Goal: Task Accomplishment & Management: Use online tool/utility

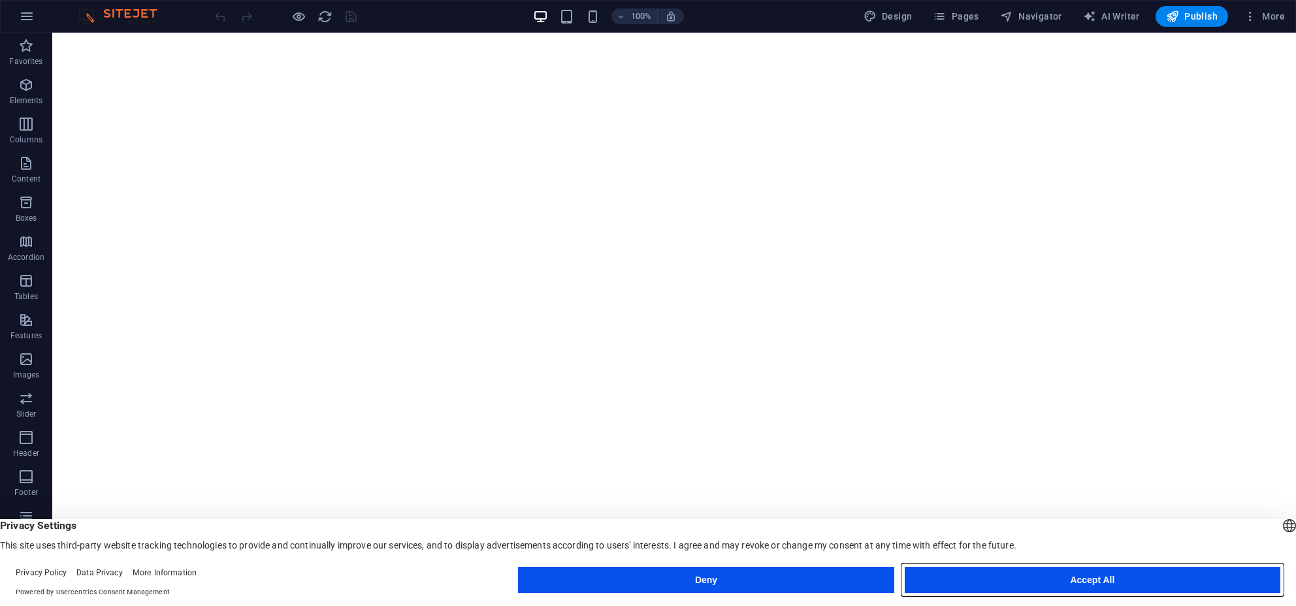
click at [997, 573] on button "Accept All" at bounding box center [1093, 580] width 376 height 26
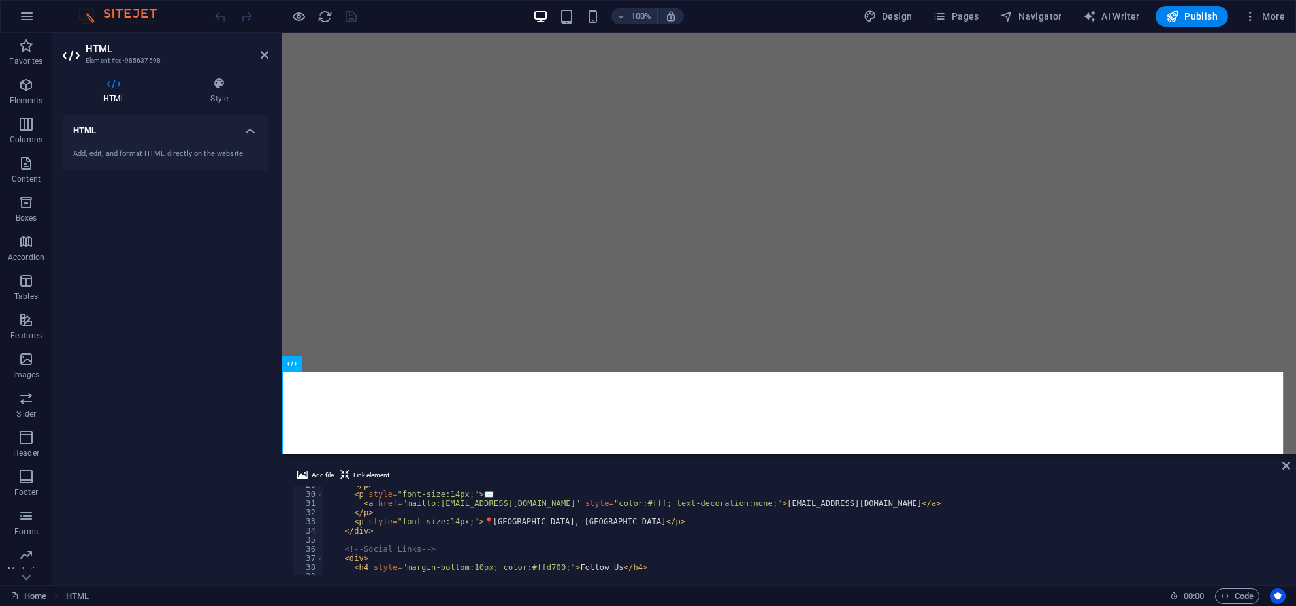
scroll to position [261, 0]
click at [584, 521] on div "</ p > < p style = "font-size:14px;" > ✉️ < a href = "mailto:[EMAIL_ADDRESS][DO…" at bounding box center [803, 534] width 961 height 107
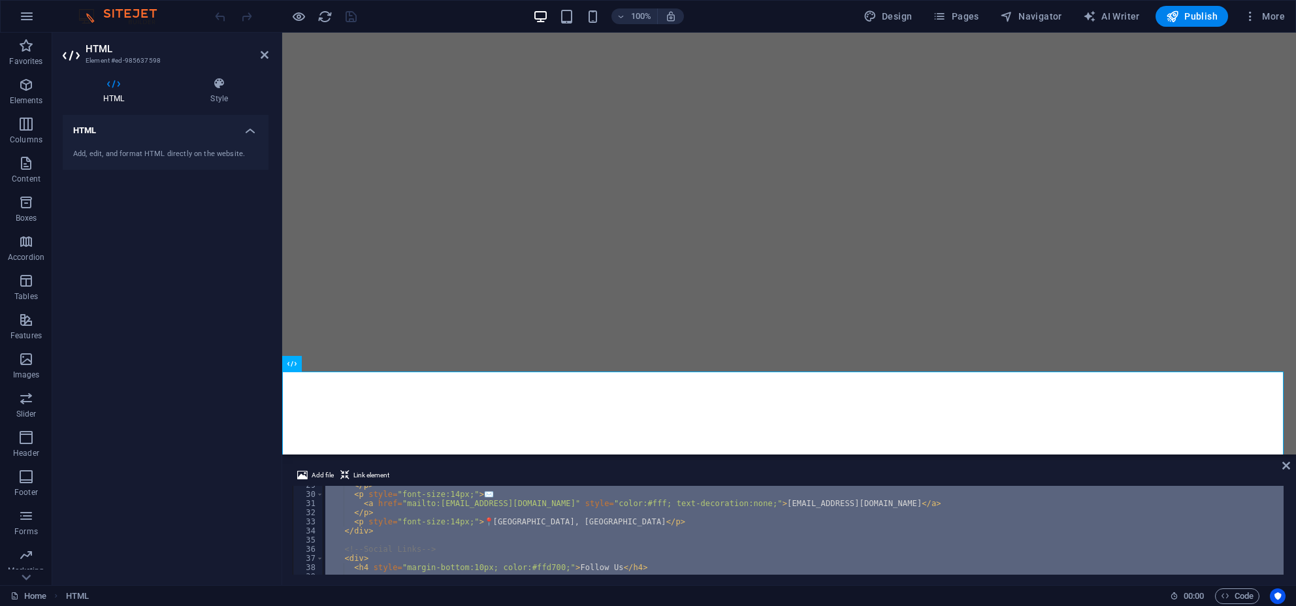
paste textarea
type textarea "</footer>"
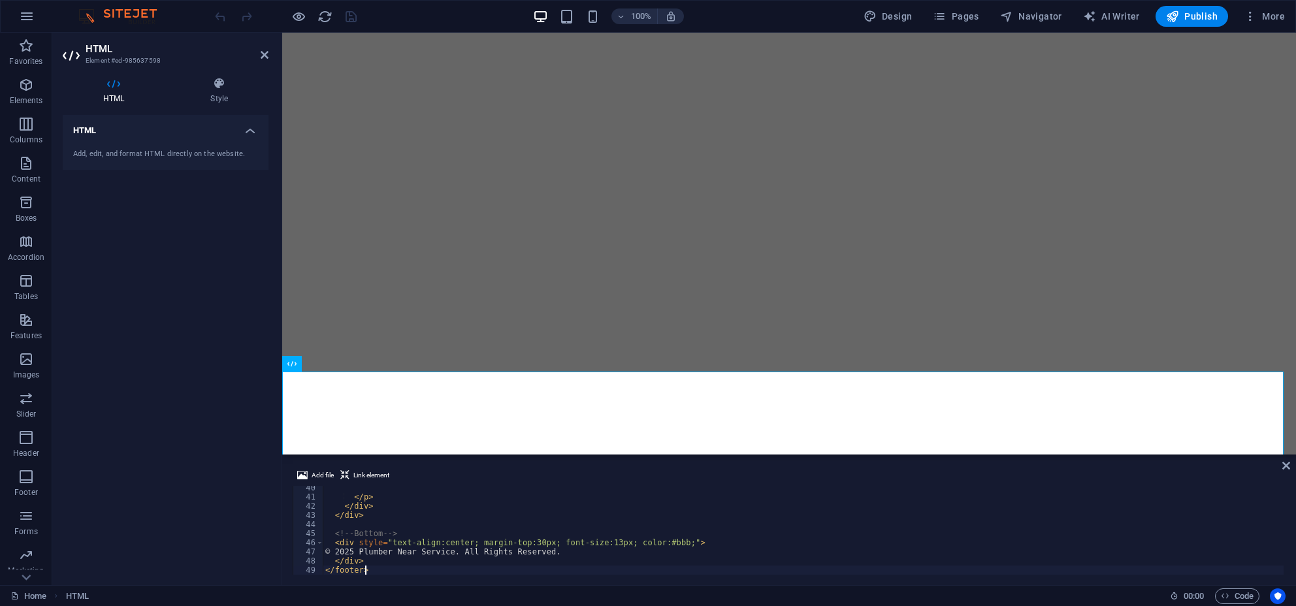
scroll to position [359, 0]
click at [264, 53] on icon at bounding box center [265, 55] width 8 height 10
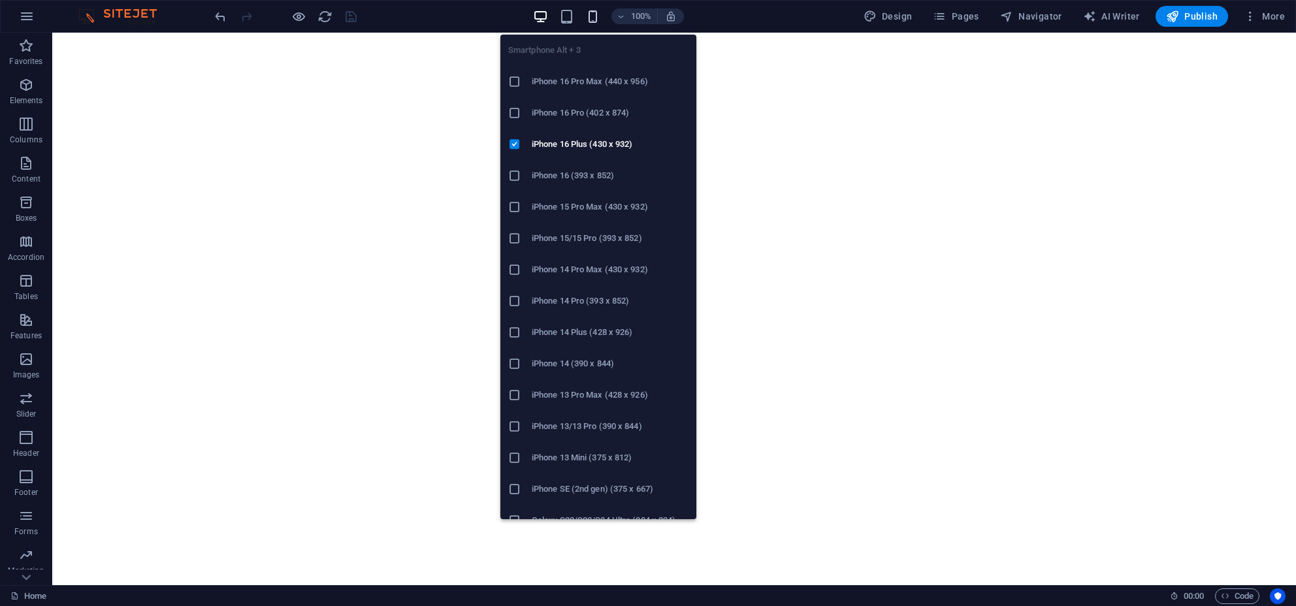
click at [590, 19] on icon "button" at bounding box center [592, 16] width 15 height 15
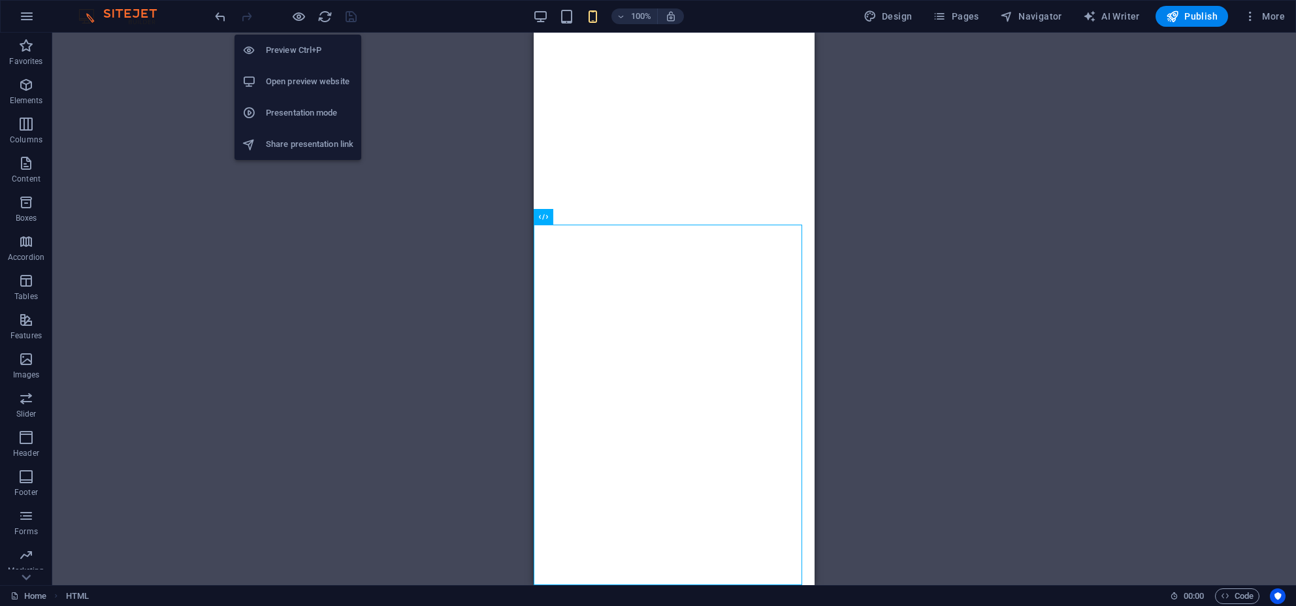
click at [297, 87] on h6 "Open preview website" at bounding box center [310, 82] width 88 height 16
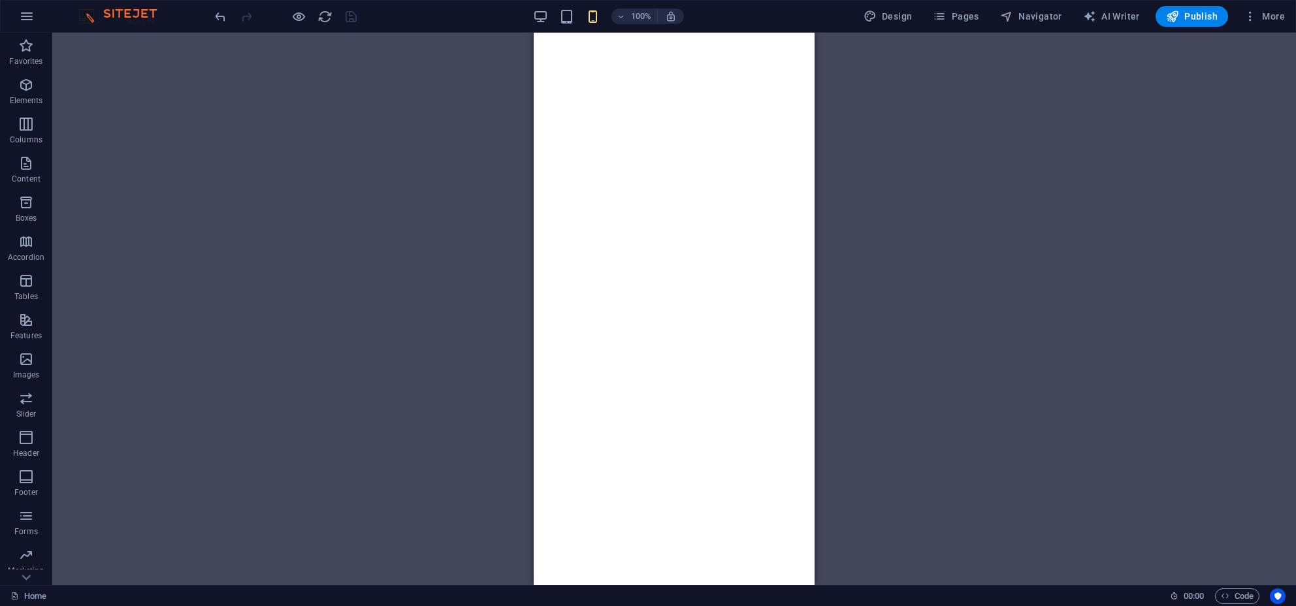
click at [1247, 4] on div "100% Design Pages Navigator AI Writer Publish More" at bounding box center [648, 16] width 1294 height 31
click at [1247, 12] on icon "button" at bounding box center [1249, 16] width 13 height 13
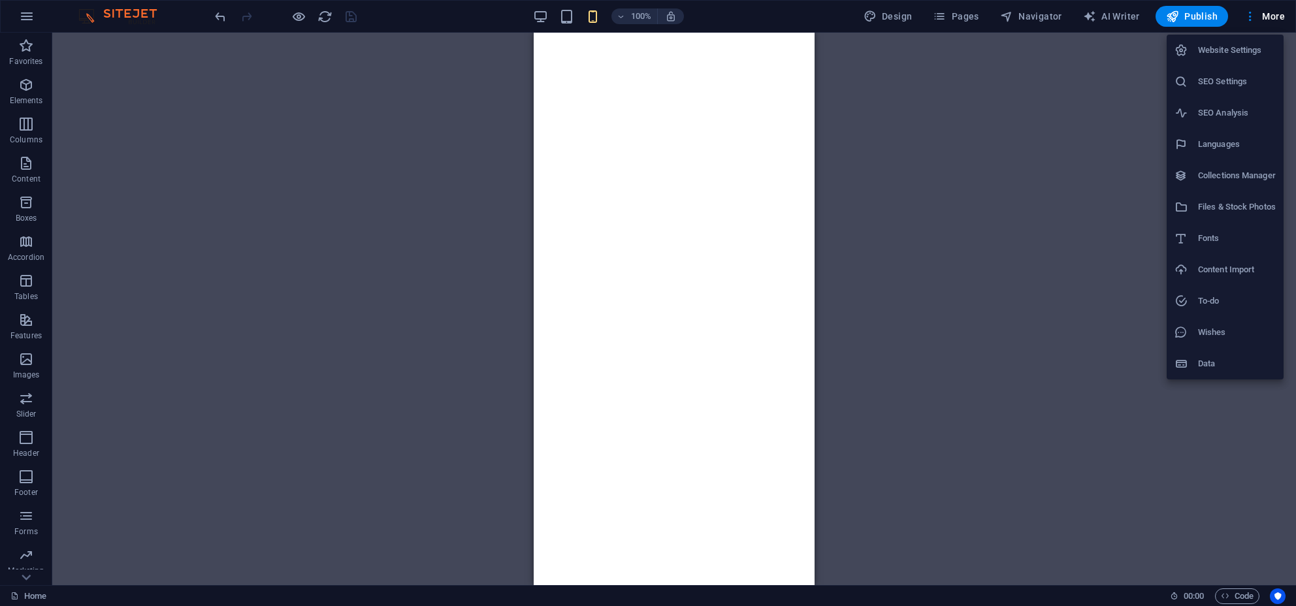
click at [1228, 84] on h6 "SEO Settings" at bounding box center [1237, 82] width 78 height 16
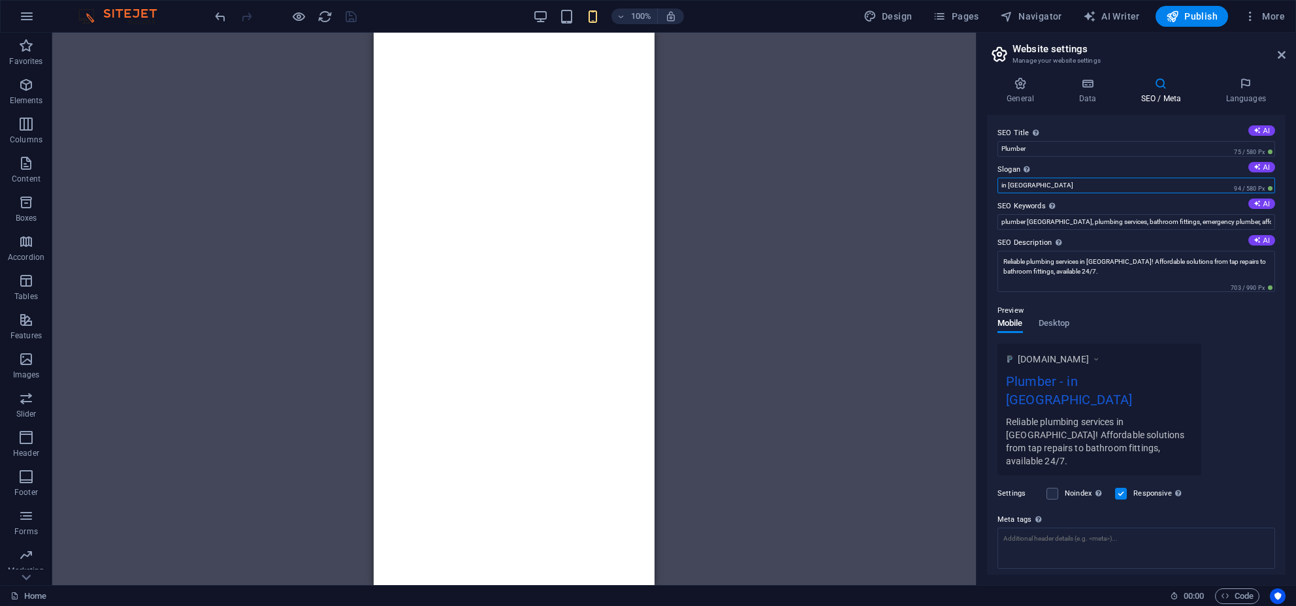
click at [1099, 184] on input "in [GEOGRAPHIC_DATA]" at bounding box center [1136, 186] width 278 height 16
click at [841, 157] on div "Drag here to replace the existing content. Press “Ctrl” if you want to create a…" at bounding box center [513, 309] width 923 height 553
click at [1005, 180] on input "in [GEOGRAPHIC_DATA]" at bounding box center [1136, 186] width 278 height 16
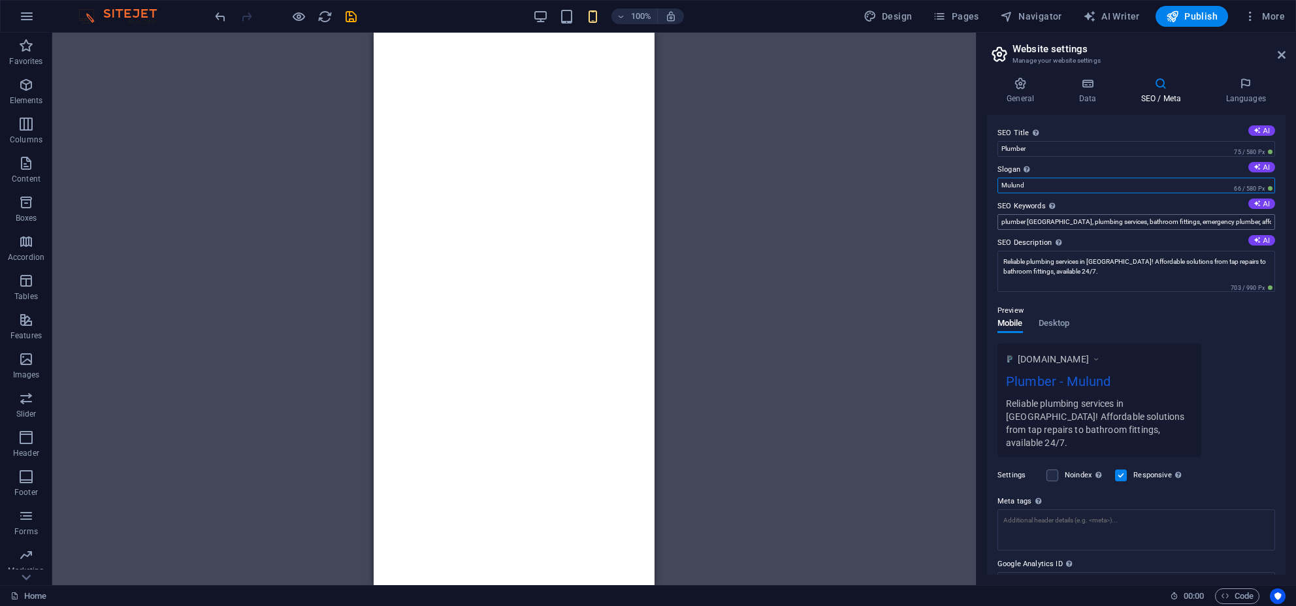
type input "Mulund"
click at [1264, 221] on input "plumber [GEOGRAPHIC_DATA], plumbing services, bathroom fittings, emergency plum…" at bounding box center [1136, 222] width 278 height 16
click at [1032, 225] on input "SEO Keywords Comma-separated list of keywords representing your website. AI" at bounding box center [1136, 222] width 278 height 16
paste input "Plumber in [GEOGRAPHIC_DATA] Best plumber in [GEOGRAPHIC_DATA] Plumbing service…"
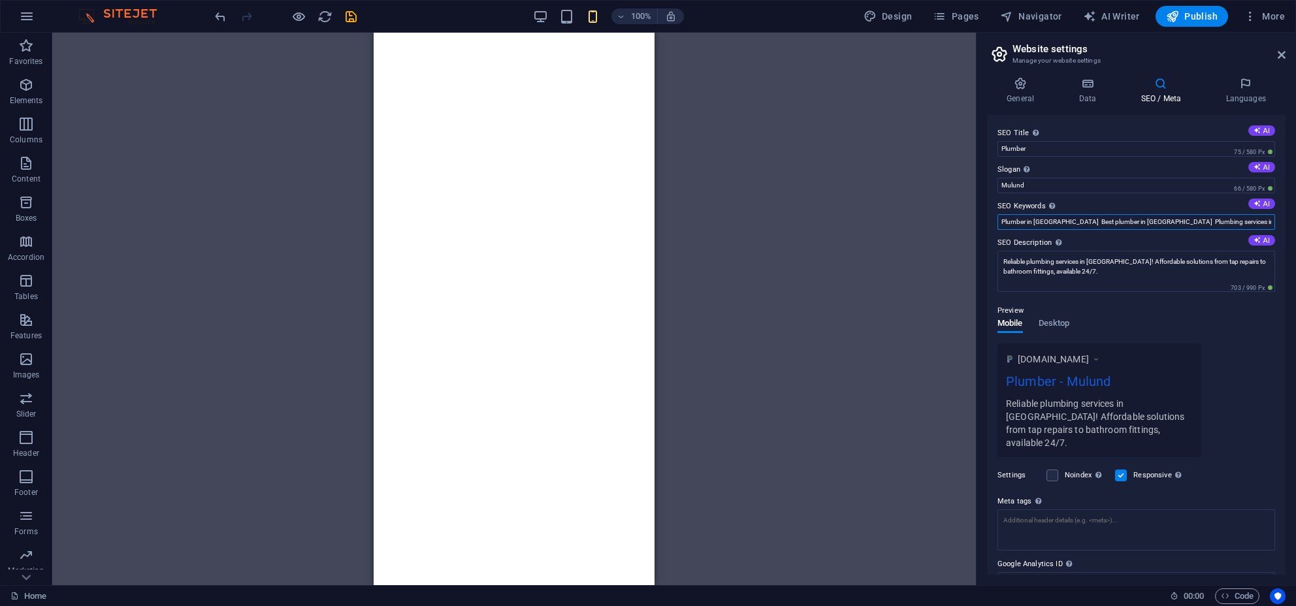
drag, startPoint x: 1010, startPoint y: 221, endPoint x: 1068, endPoint y: 210, distance: 59.2
click at [1068, 210] on div "SEO Keywords Comma-separated list of keywords representing your website. AI Plu…" at bounding box center [1136, 214] width 278 height 31
click at [1057, 223] on input "Plumber in [GEOGRAPHIC_DATA] Best plumber in [GEOGRAPHIC_DATA] Plumbing service…" at bounding box center [1136, 222] width 278 height 16
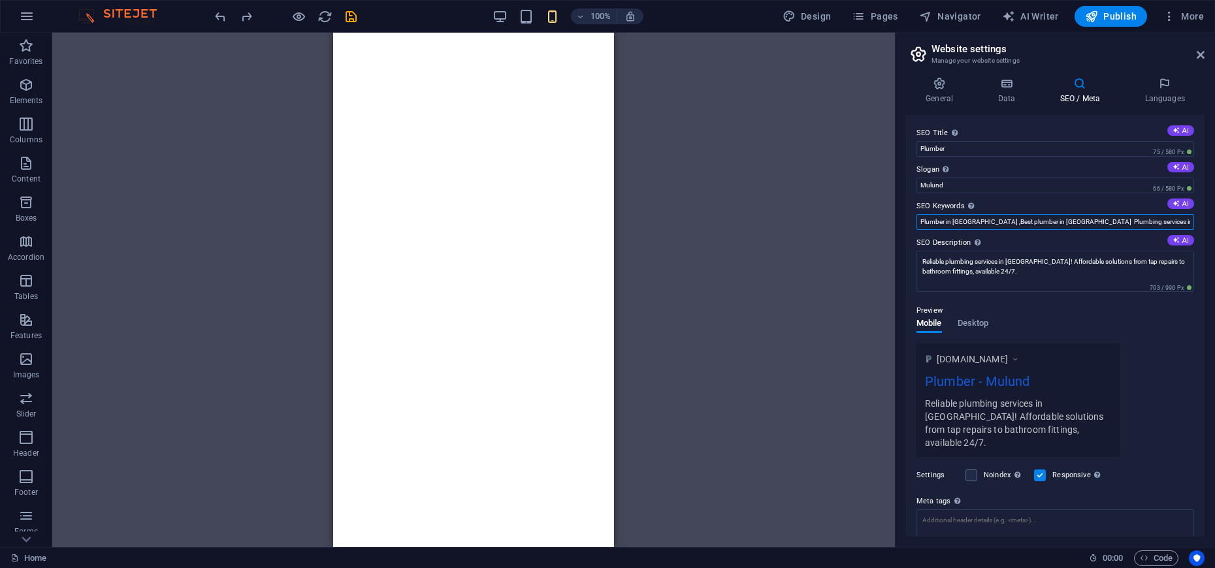
click at [1050, 223] on input "Plumber in [GEOGRAPHIC_DATA] ,Best plumber in [GEOGRAPHIC_DATA] Plumbing servic…" at bounding box center [1055, 222] width 278 height 16
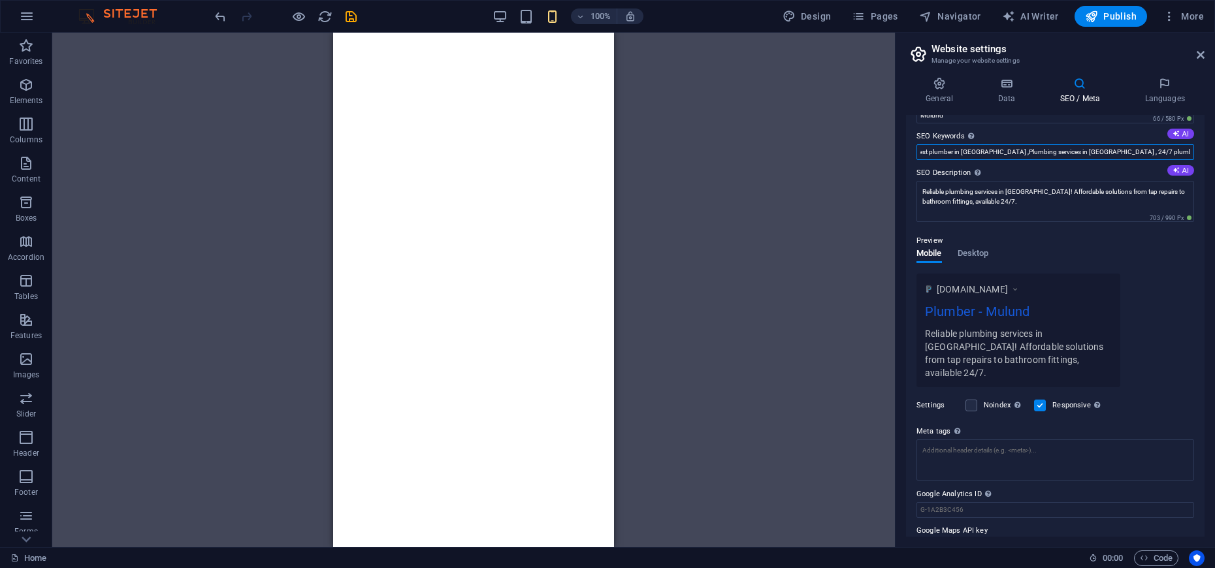
scroll to position [85, 0]
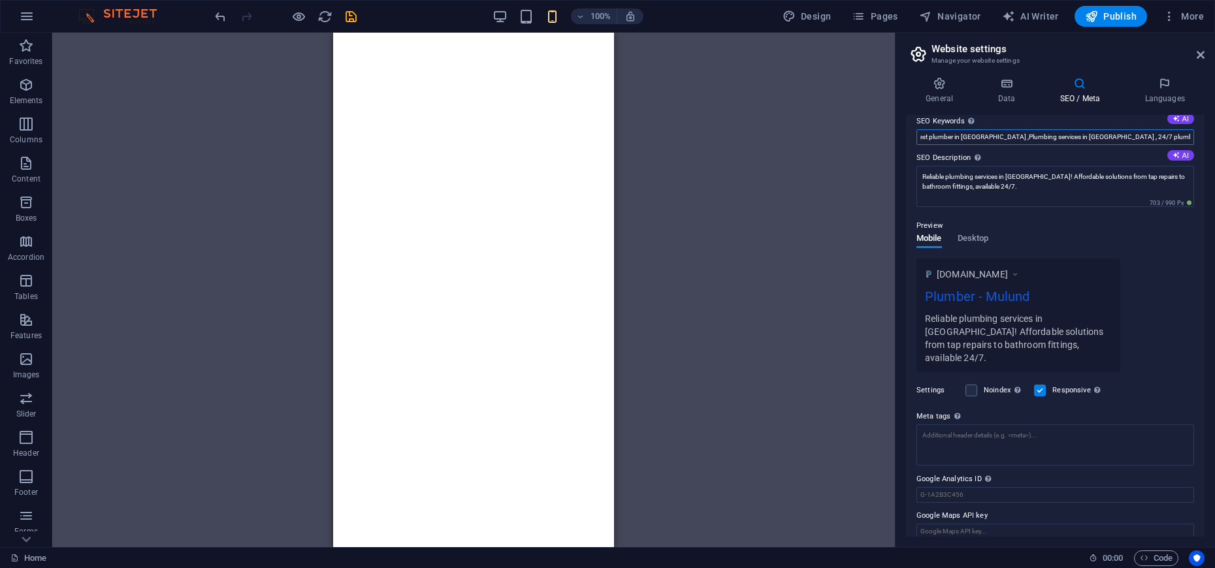
type input "Plumber in [GEOGRAPHIC_DATA] ,Best plumber in [GEOGRAPHIC_DATA] ,Plumbing servi…"
click at [732, 302] on div "Drag here to replace the existing content. Press “Ctrl” if you want to create a…" at bounding box center [473, 290] width 842 height 515
drag, startPoint x: 852, startPoint y: 306, endPoint x: 858, endPoint y: 290, distance: 17.6
click at [848, 306] on div "Drag here to replace the existing content. Press “Ctrl” if you want to create a…" at bounding box center [473, 290] width 842 height 515
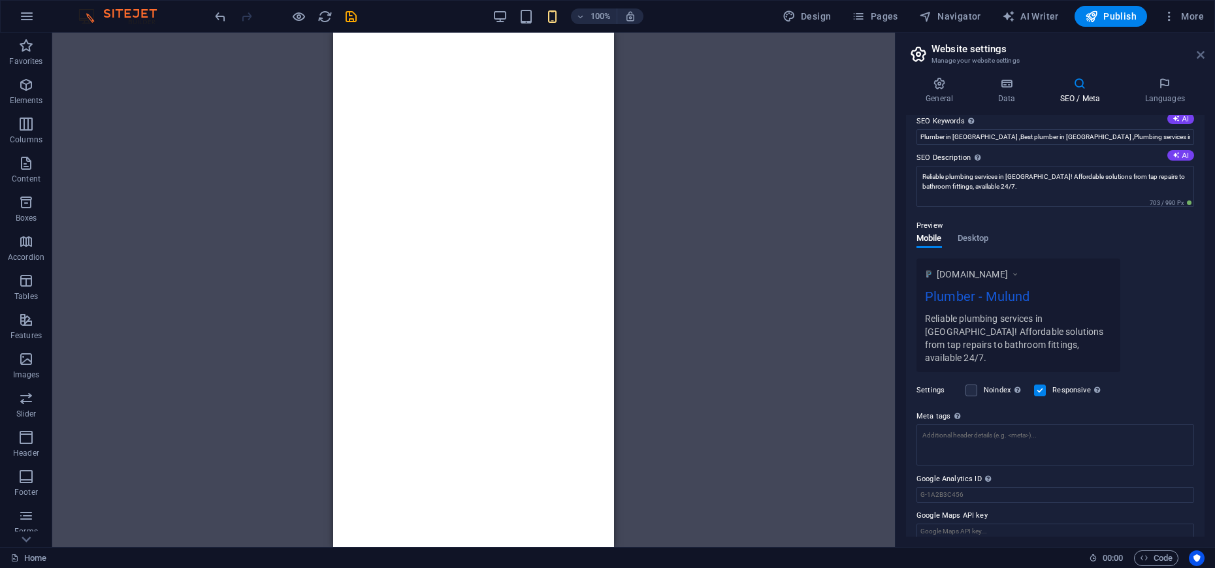
click at [1198, 50] on icon at bounding box center [1200, 55] width 8 height 10
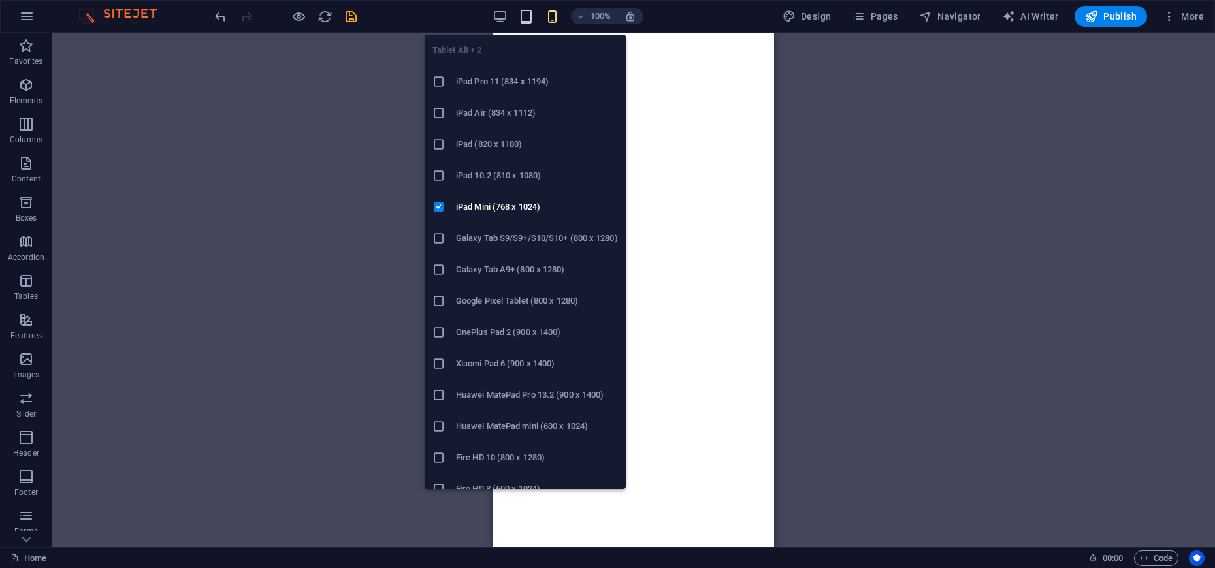
click at [534, 14] on icon "button" at bounding box center [526, 16] width 15 height 15
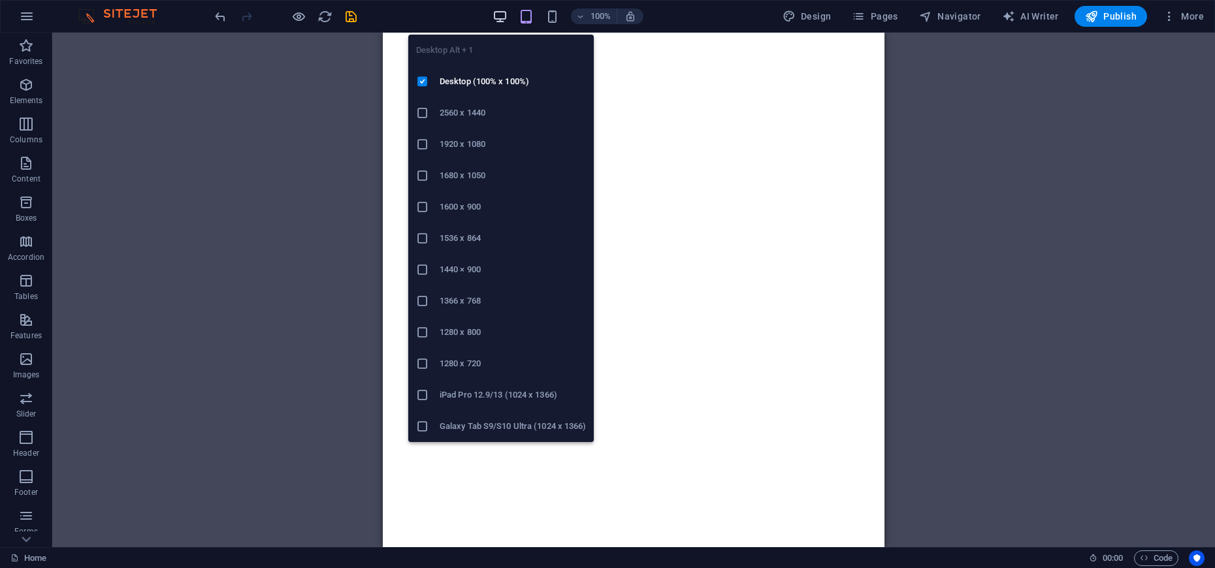
click at [495, 17] on icon "button" at bounding box center [499, 16] width 15 height 15
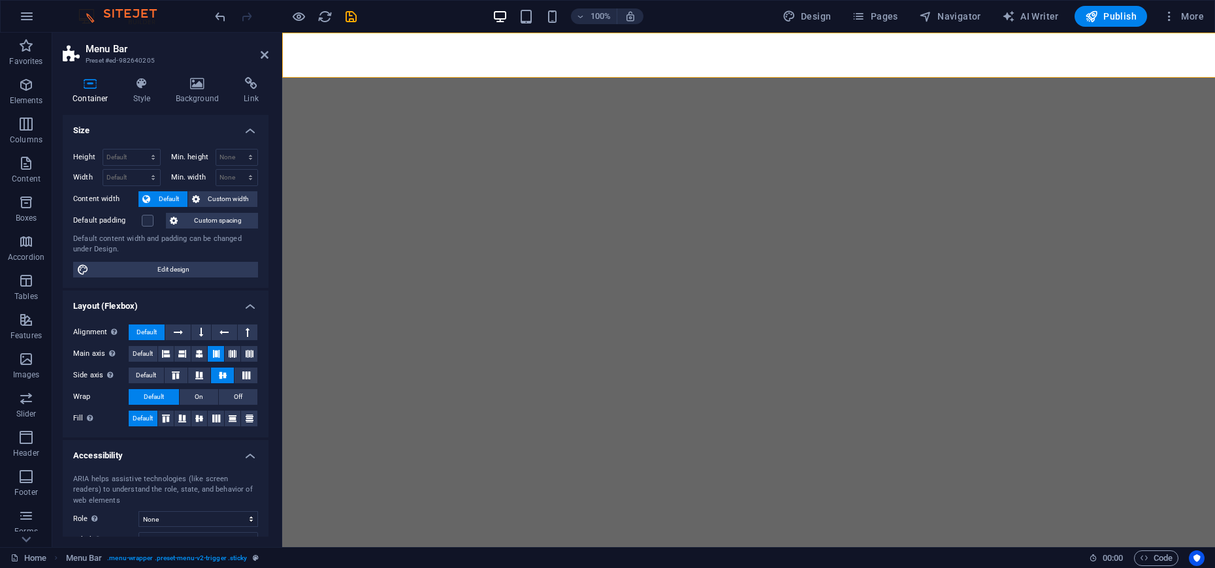
select select "rem"
select select "preset-menu-v2-trigger"
click at [154, 84] on icon at bounding box center [141, 83] width 37 height 13
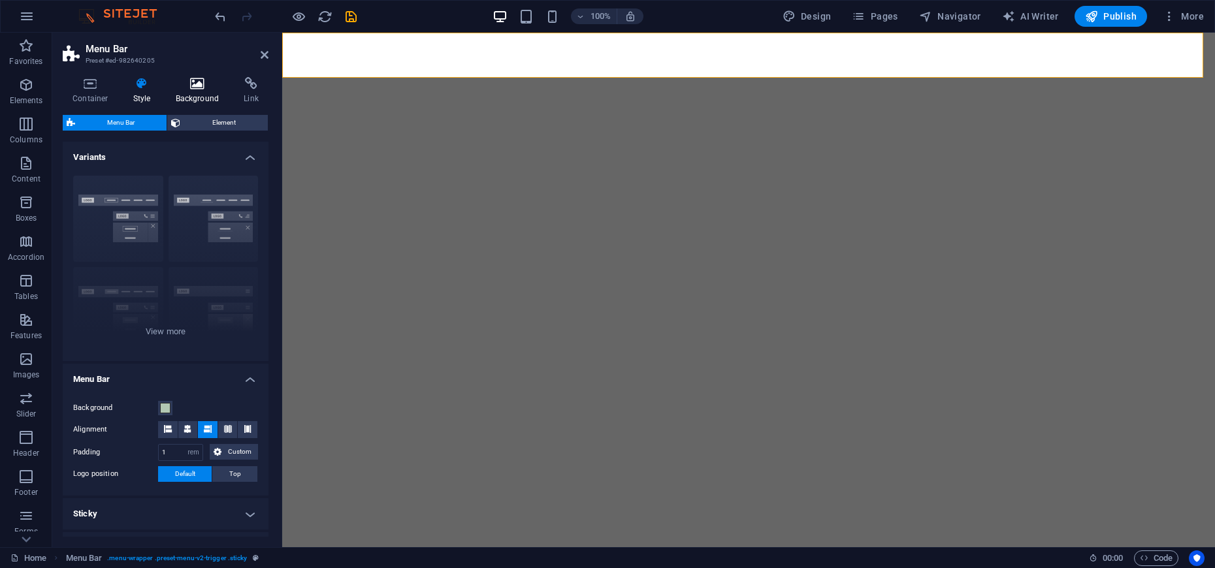
click at [177, 91] on h4 "Background" at bounding box center [200, 90] width 69 height 27
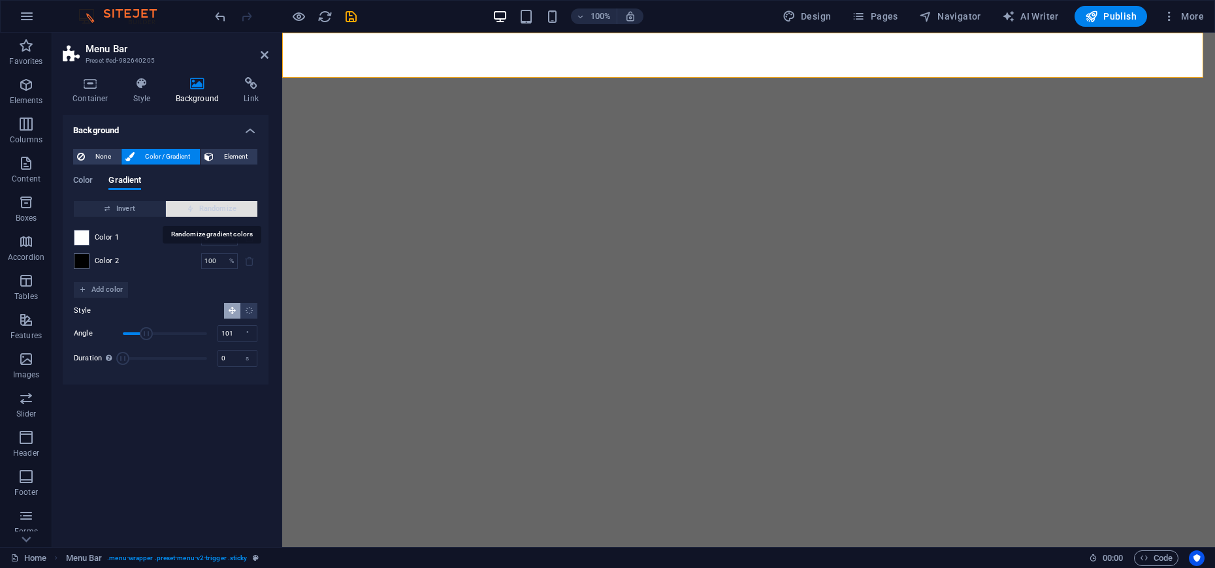
click at [229, 206] on span "Randomize" at bounding box center [211, 209] width 81 height 16
type input "20"
type input "104"
click at [229, 206] on span "Randomize" at bounding box center [211, 209] width 81 height 16
type input "54"
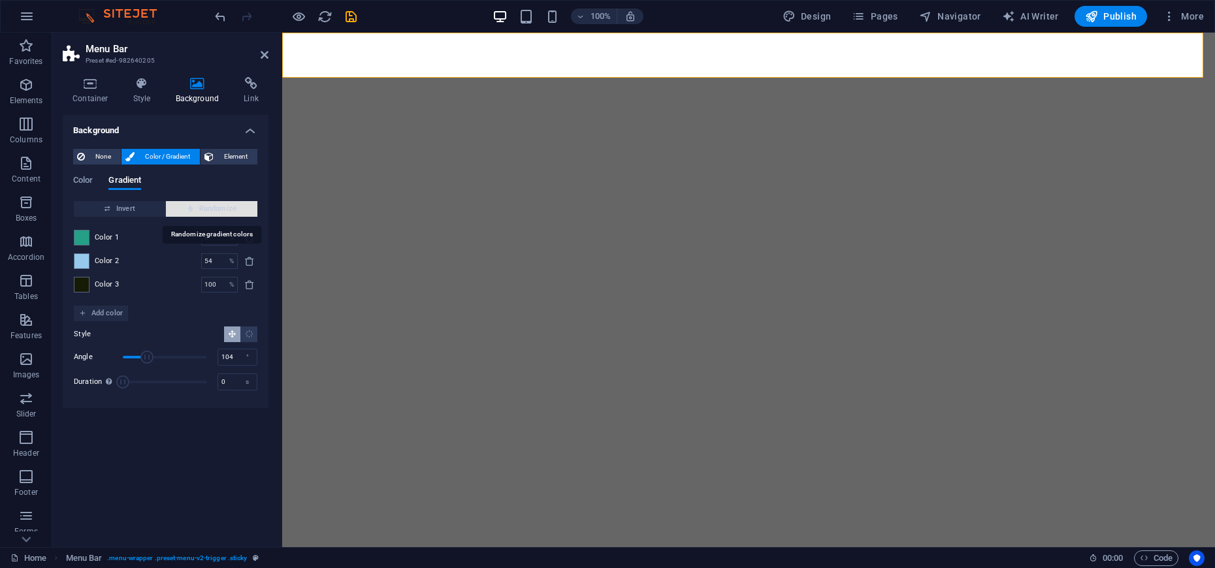
type input "89"
click at [229, 206] on span "Randomize" at bounding box center [211, 209] width 81 height 16
type input "26"
type input "127"
type input "68"
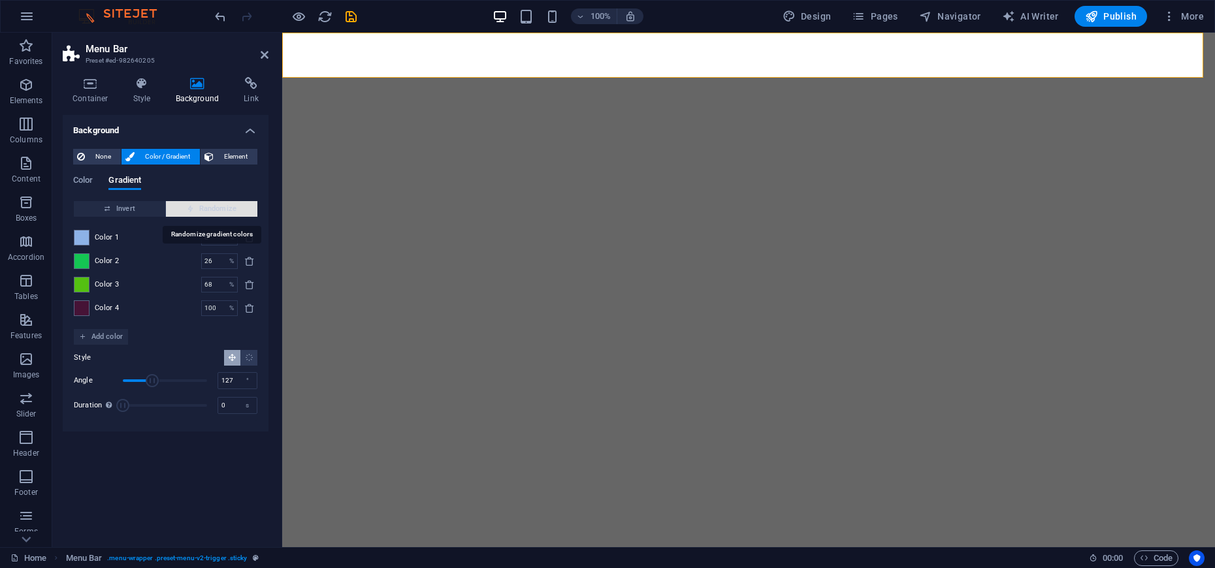
click at [229, 206] on span "Randomize" at bounding box center [211, 209] width 81 height 16
type input "46"
type input "159"
type input "100"
click at [229, 206] on span "Randomize" at bounding box center [211, 209] width 81 height 16
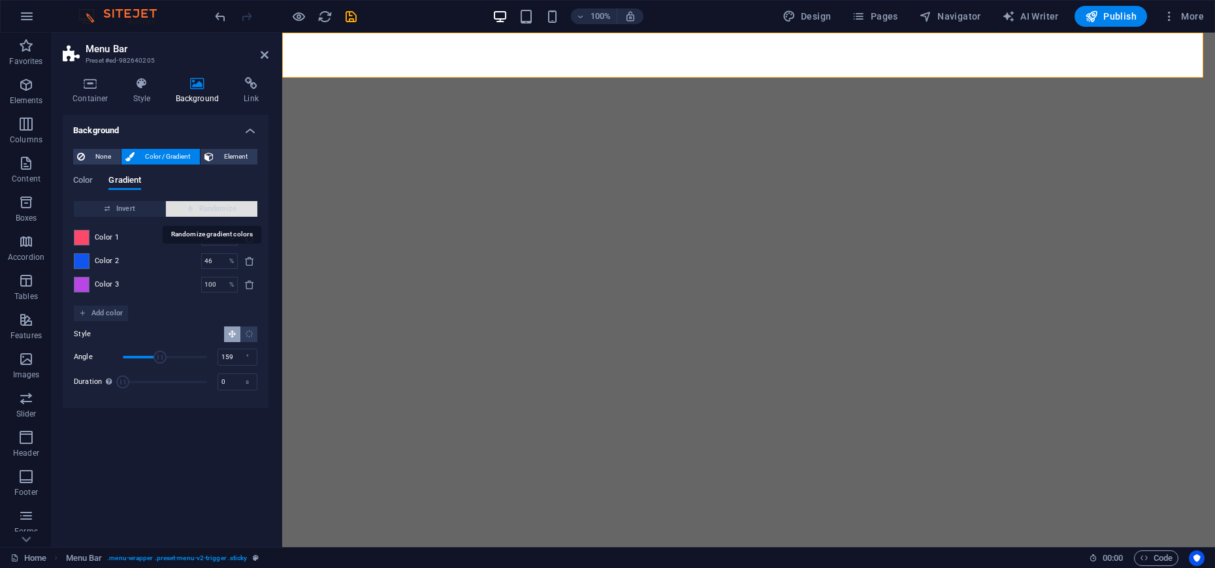
type input "19"
type input "348"
type input "62"
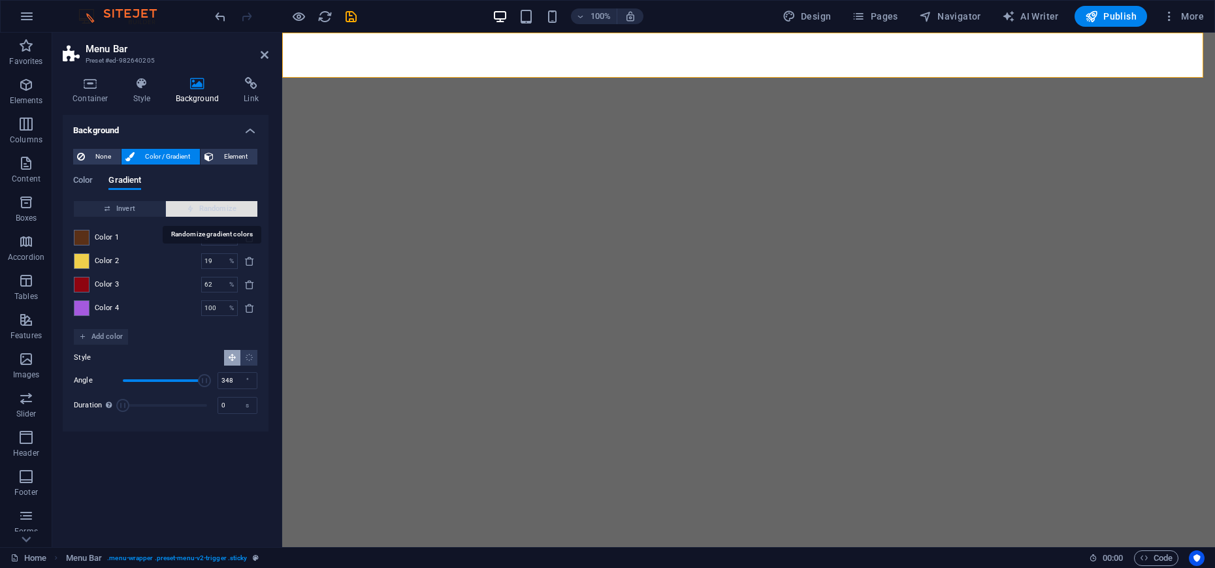
click at [229, 206] on span "Randomize" at bounding box center [211, 209] width 81 height 16
type input "41"
type input "179"
type input "100"
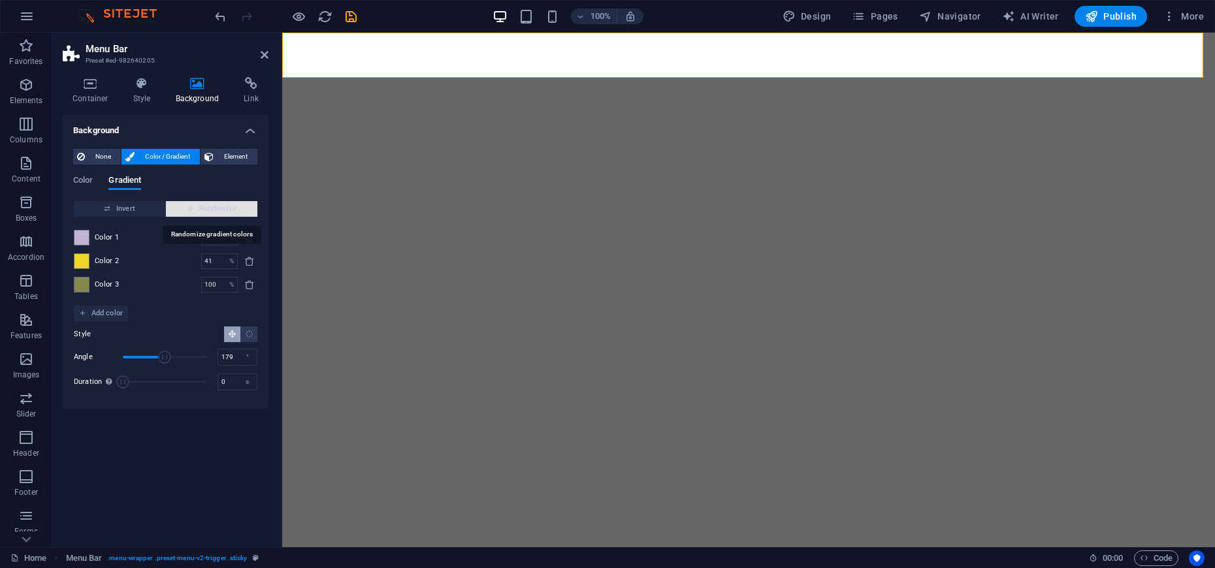
click at [229, 206] on span "Randomize" at bounding box center [211, 209] width 81 height 16
type input "95"
type input "205"
click at [229, 206] on span "Randomize" at bounding box center [211, 209] width 81 height 16
type input "70"
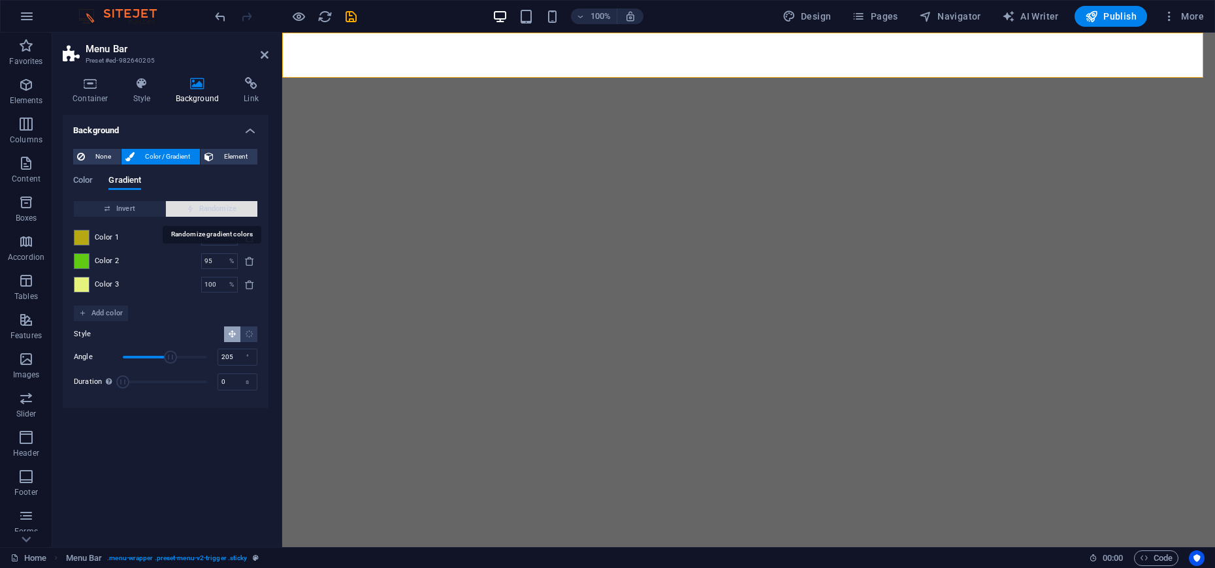
type input "190"
click at [229, 206] on span "Randomize" at bounding box center [211, 209] width 81 height 16
type input "72"
type input "128"
click at [229, 206] on span "Randomize" at bounding box center [211, 209] width 81 height 16
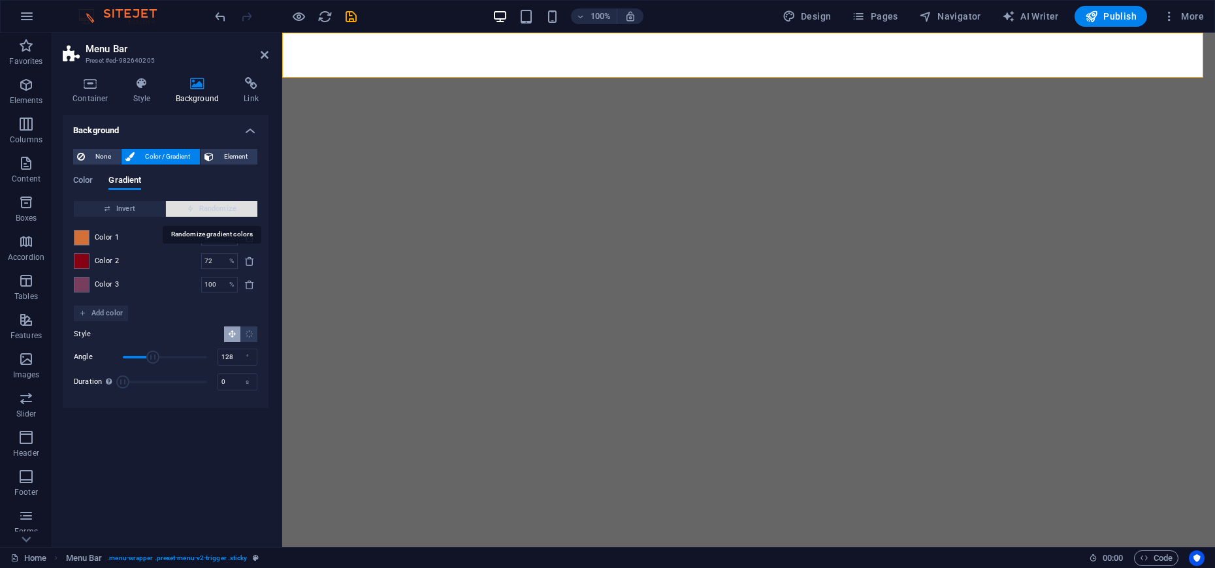
type input "19"
type input "61"
type input "28"
click at [229, 206] on span "Randomize" at bounding box center [211, 209] width 81 height 16
type input "0"
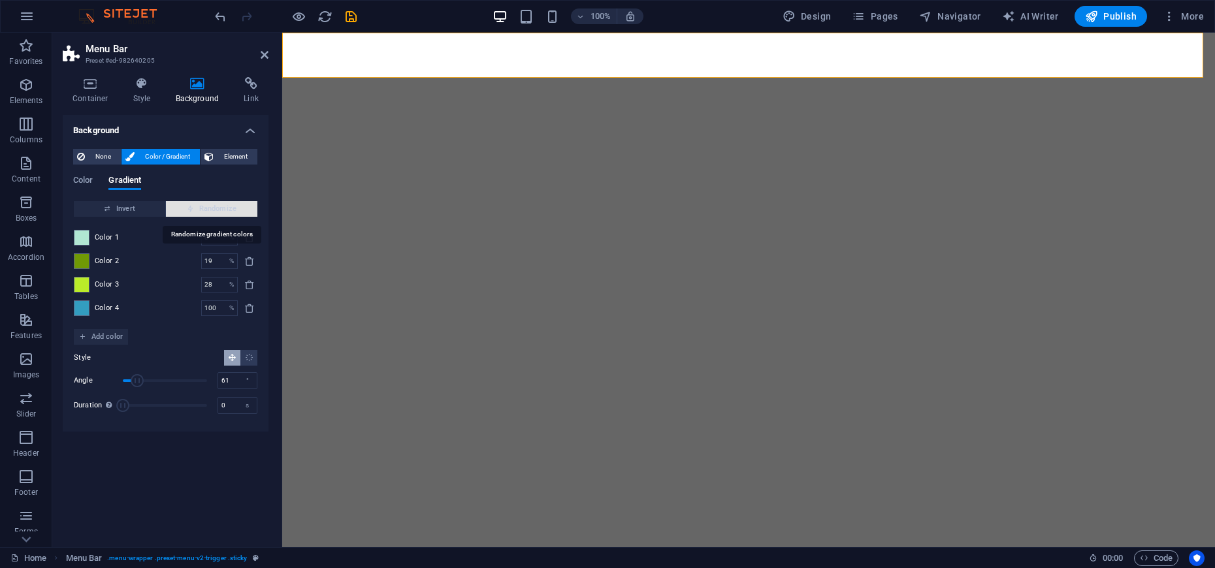
type input "125"
type input "12"
click at [229, 206] on span "Randomize" at bounding box center [211, 209] width 81 height 16
type input "6"
type input "200"
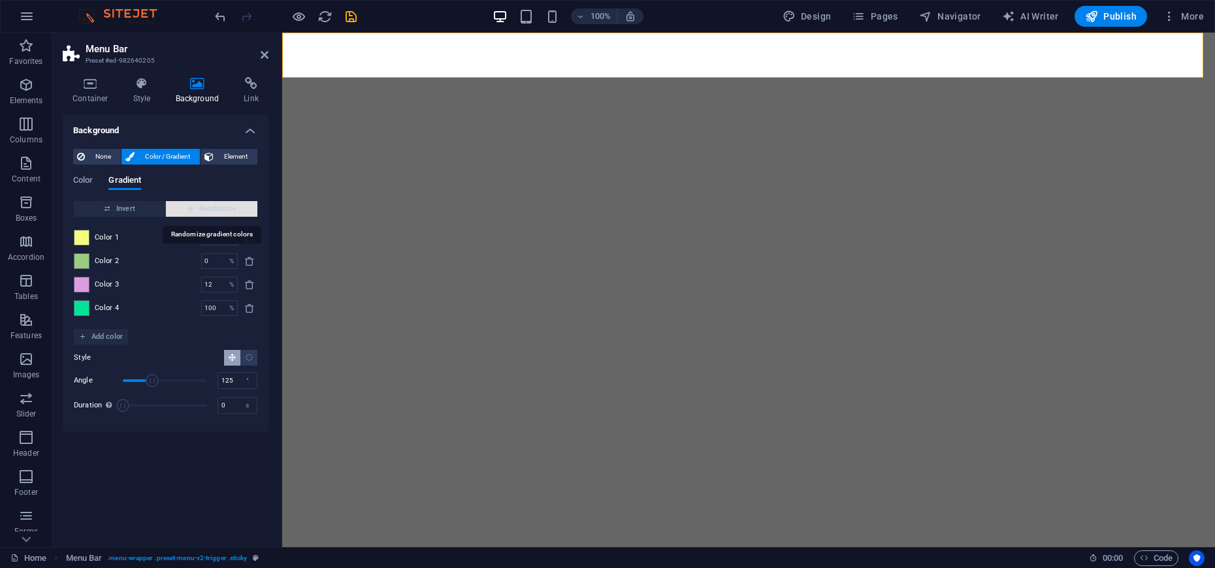
type input "15"
click at [229, 206] on span "Randomize" at bounding box center [211, 209] width 81 height 16
type input "36"
type input "91"
type input "100"
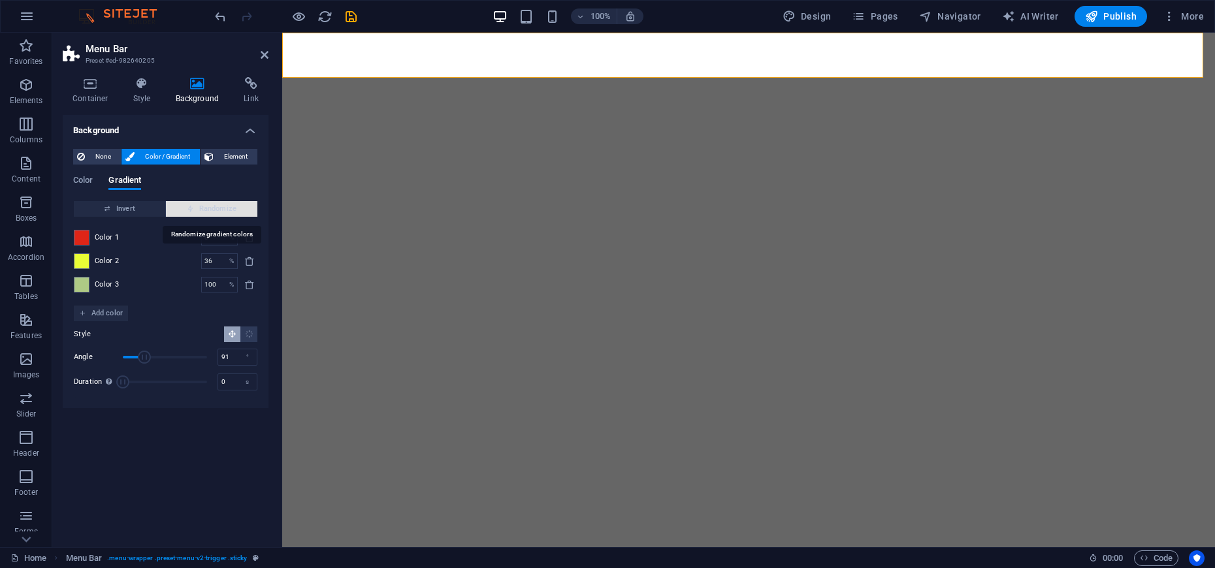
click at [229, 206] on span "Randomize" at bounding box center [211, 209] width 81 height 16
type input "86"
type input "338"
click at [229, 206] on span "Randomize" at bounding box center [211, 209] width 81 height 16
type input "100"
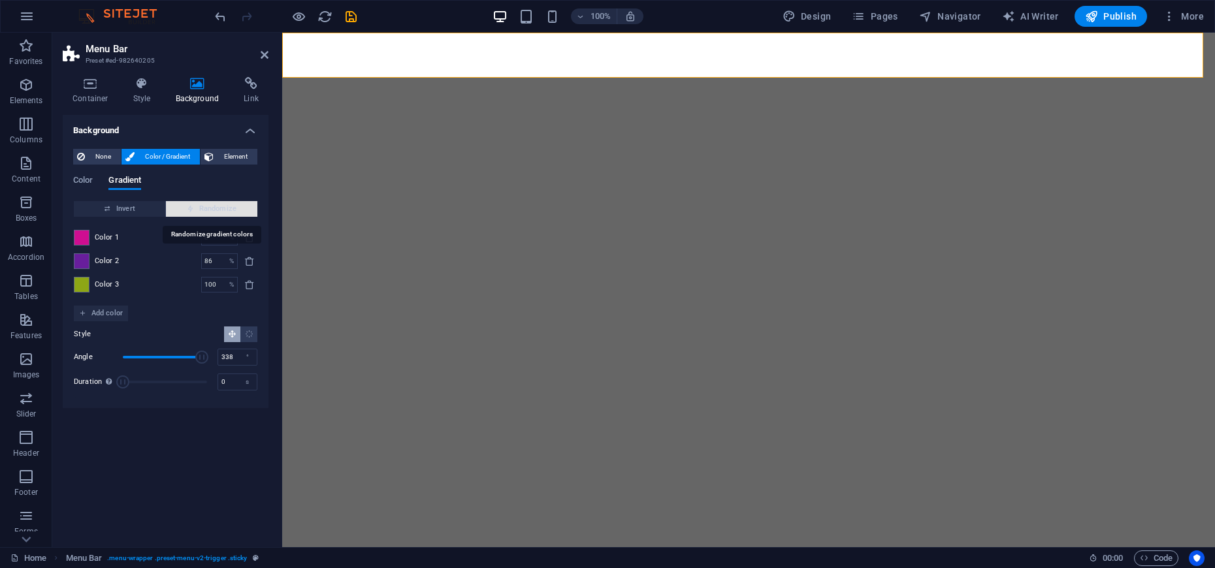
type input "357"
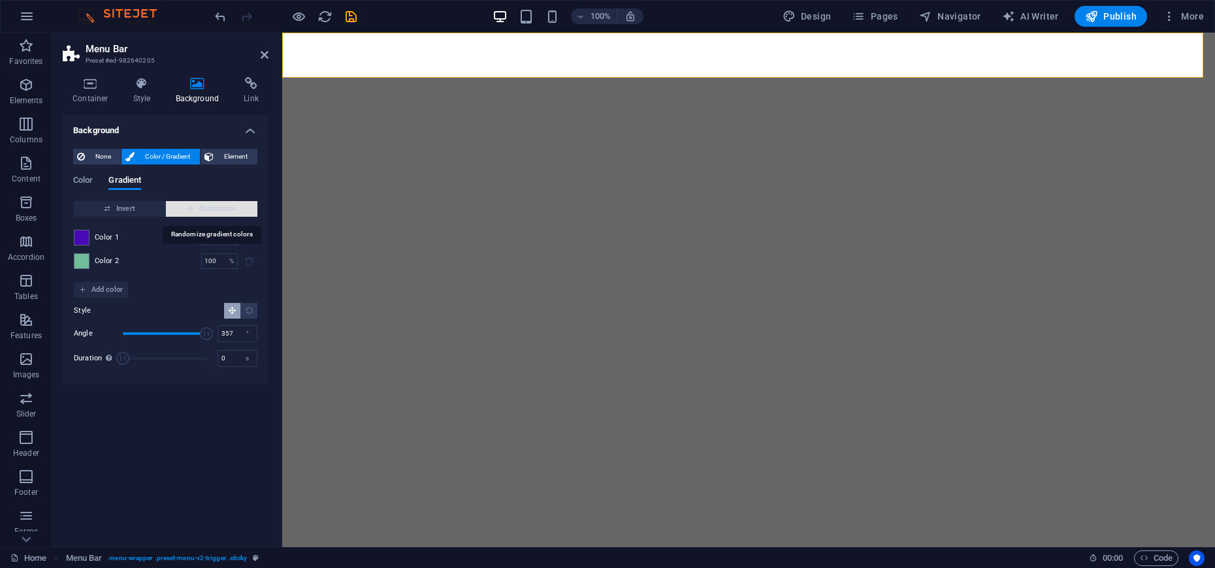
click at [229, 206] on span "Randomize" at bounding box center [211, 209] width 81 height 16
type input "17"
type input "24"
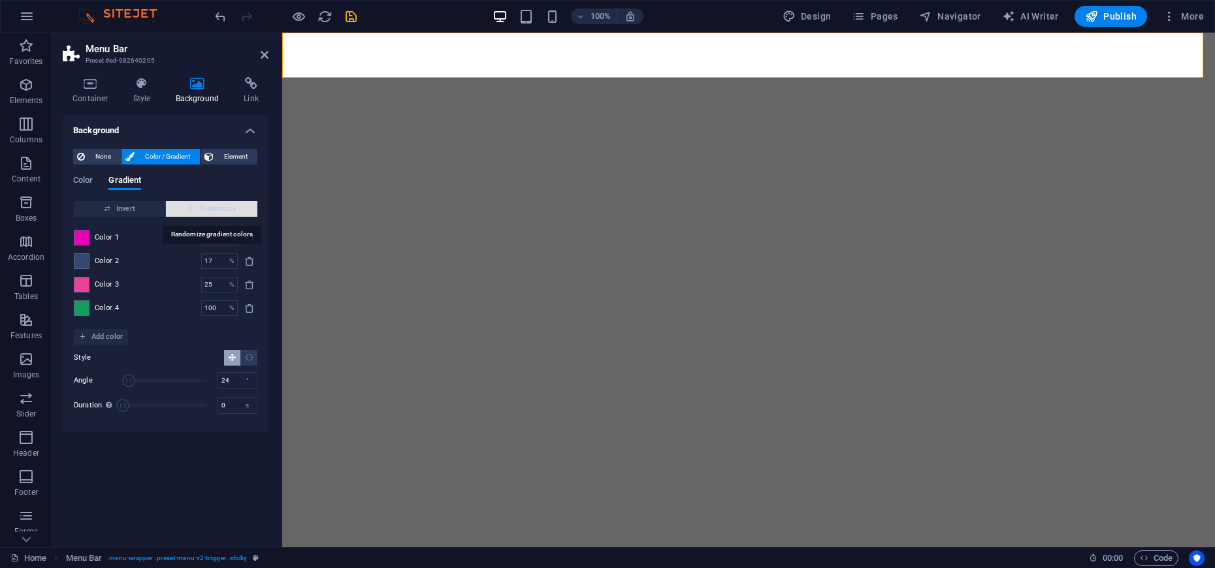
click at [229, 206] on span "Randomize" at bounding box center [211, 209] width 81 height 16
type input "26"
type input "300"
type input "67"
click at [229, 206] on span "Randomize" at bounding box center [211, 209] width 81 height 16
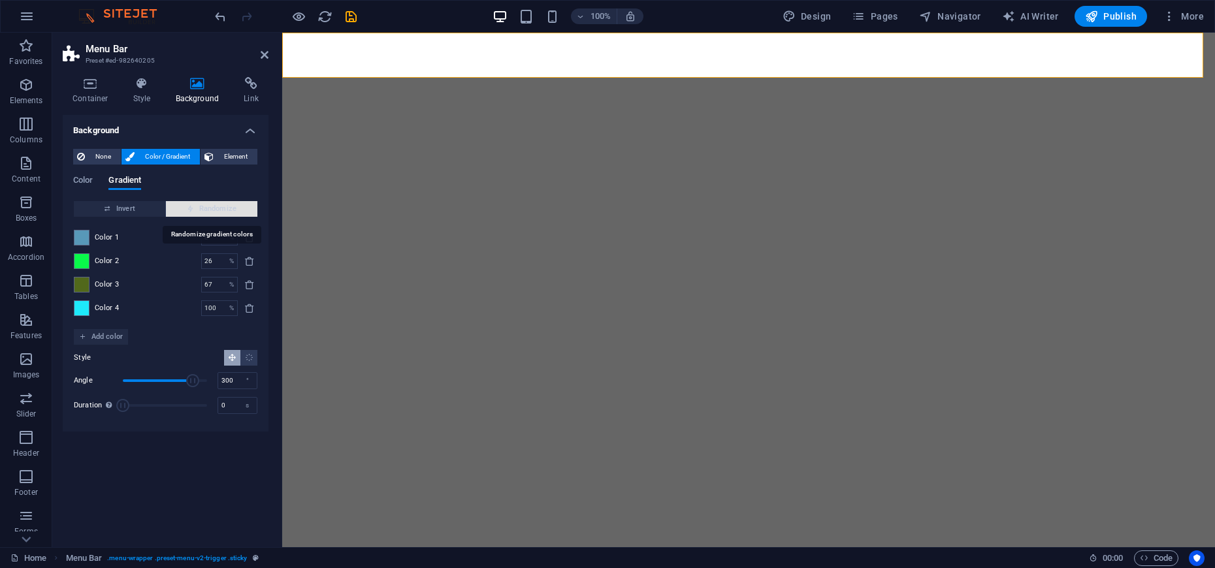
type input "100"
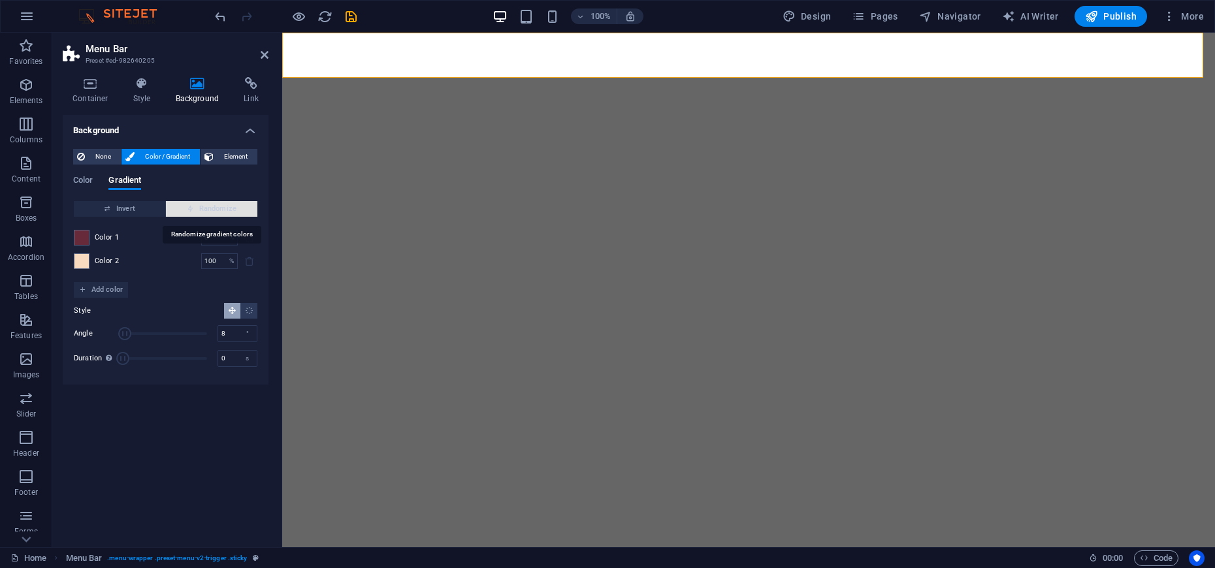
click at [229, 206] on span "Randomize" at bounding box center [211, 209] width 81 height 16
type input "307"
drag, startPoint x: 229, startPoint y: 206, endPoint x: 236, endPoint y: 201, distance: 8.5
click at [236, 201] on span "Randomize" at bounding box center [211, 209] width 81 height 16
click at [237, 211] on span "Randomize" at bounding box center [211, 209] width 81 height 16
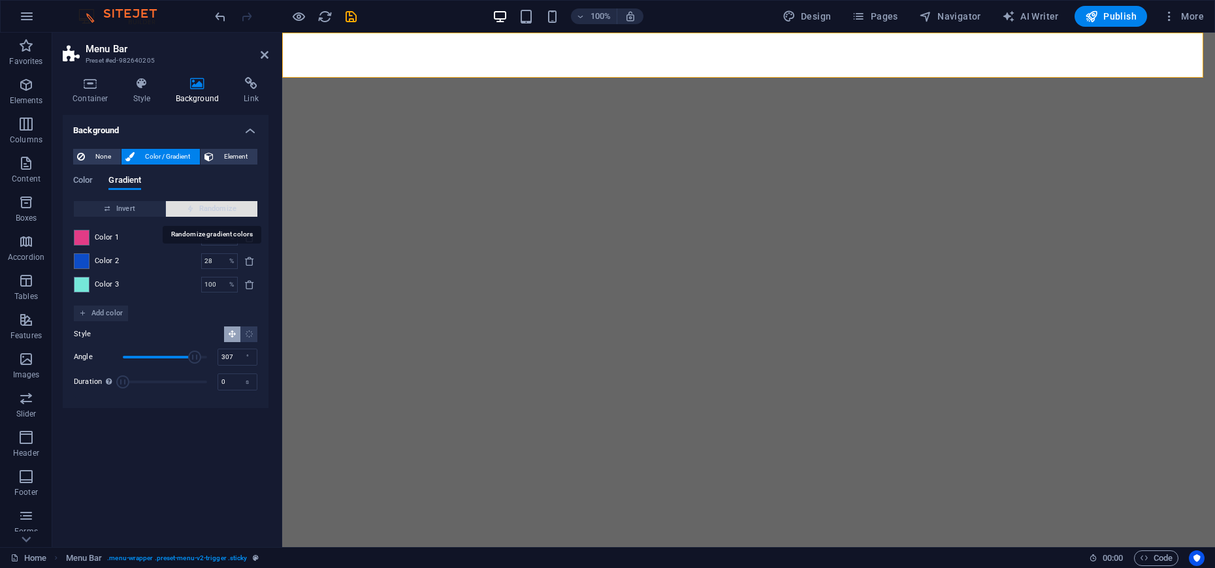
type input "100"
click at [237, 211] on span "Randomize" at bounding box center [211, 209] width 81 height 16
type input "86"
click at [237, 211] on span "Randomize" at bounding box center [211, 209] width 81 height 16
type input "60"
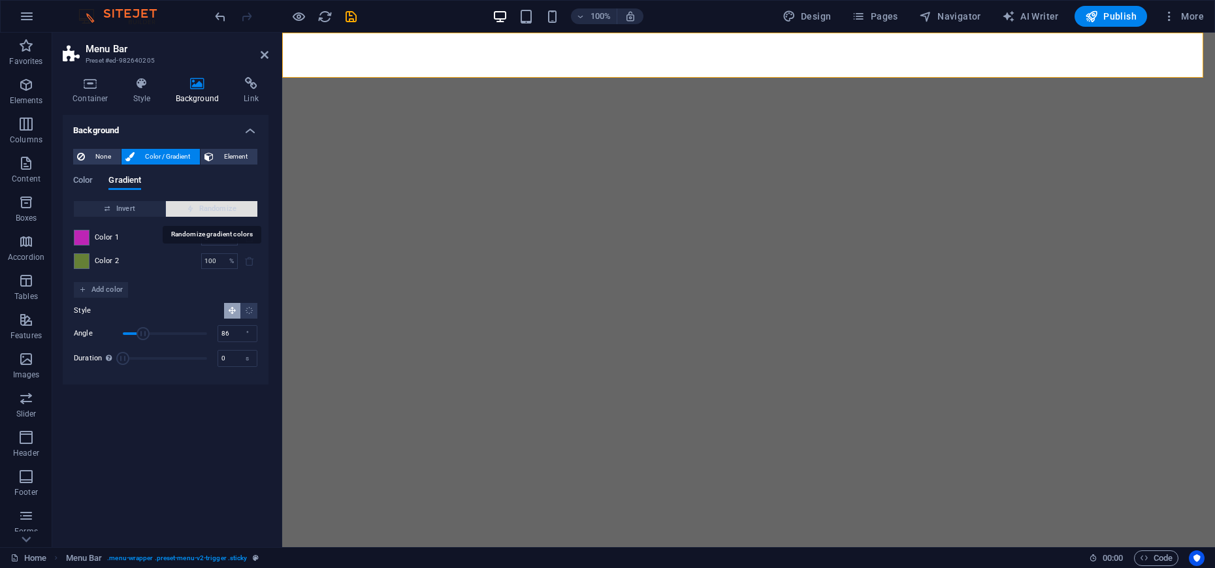
type input "342"
click at [237, 211] on span "Randomize" at bounding box center [211, 209] width 81 height 16
type input "100"
type input "238"
click at [237, 211] on span "Randomize" at bounding box center [211, 209] width 81 height 16
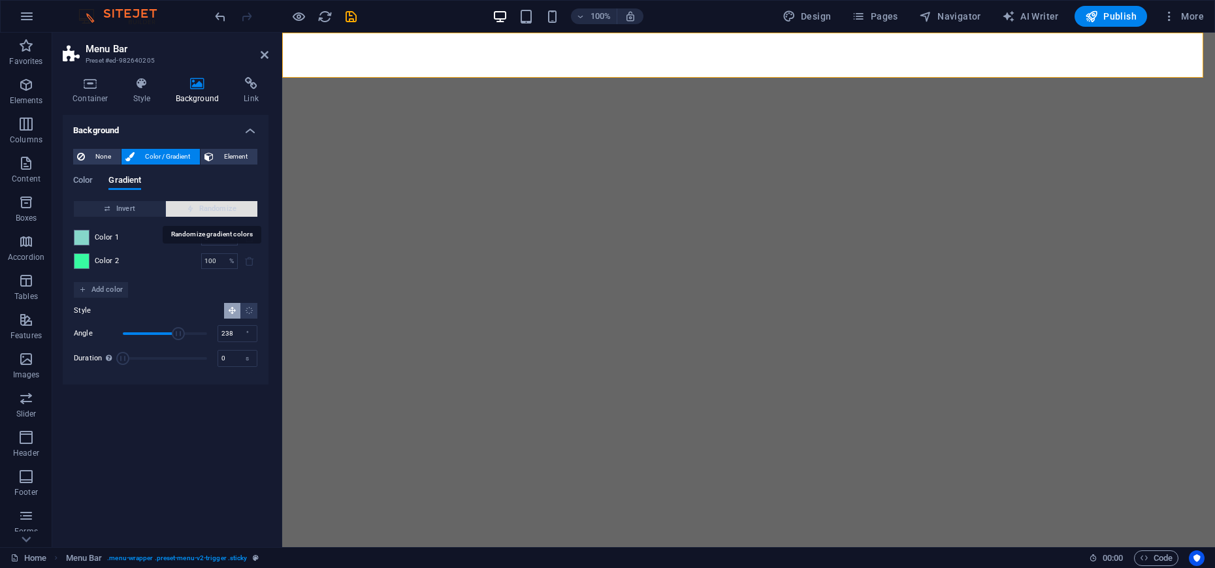
type input "41"
type input "311"
click at [237, 211] on span "Randomize" at bounding box center [211, 209] width 81 height 16
type input "63"
type input "256"
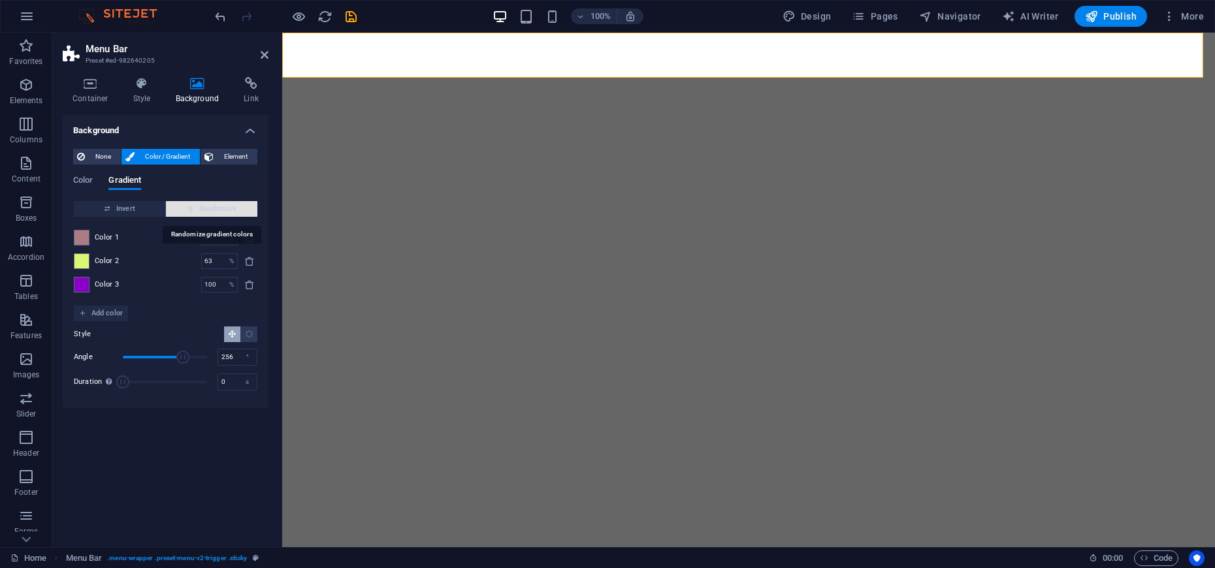
click at [237, 211] on span "Randomize" at bounding box center [211, 209] width 81 height 16
type input "72"
type input "81"
click at [237, 211] on span "Randomize" at bounding box center [211, 209] width 81 height 16
type input "78"
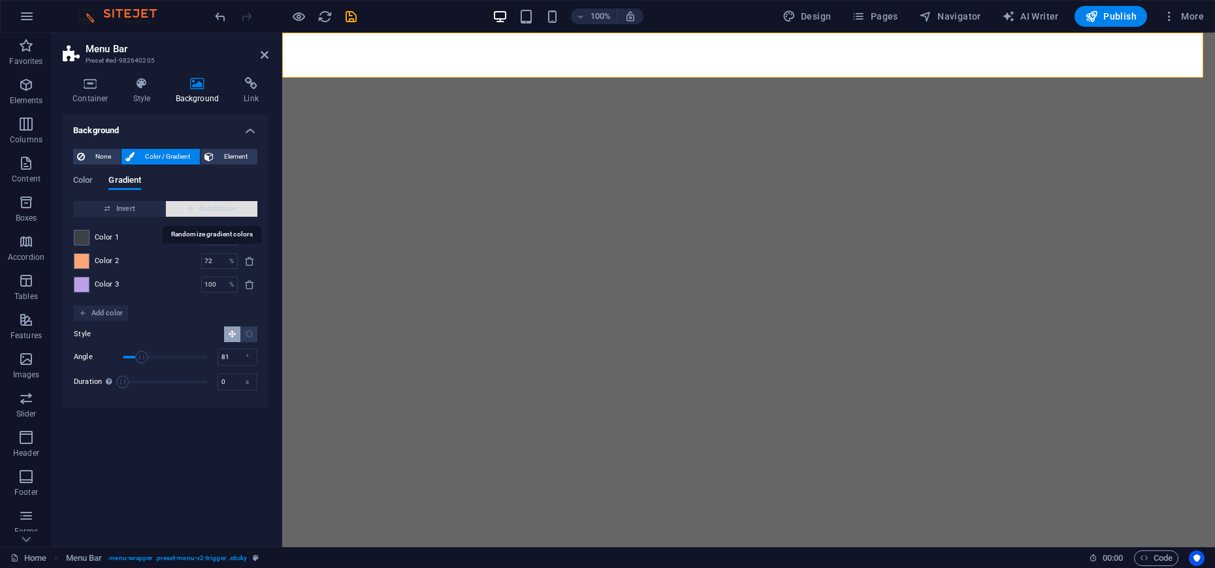
type input "286"
click at [237, 211] on span "Randomize" at bounding box center [211, 209] width 81 height 16
type input "98"
type input "106"
click at [237, 211] on span "Randomize" at bounding box center [211, 209] width 81 height 16
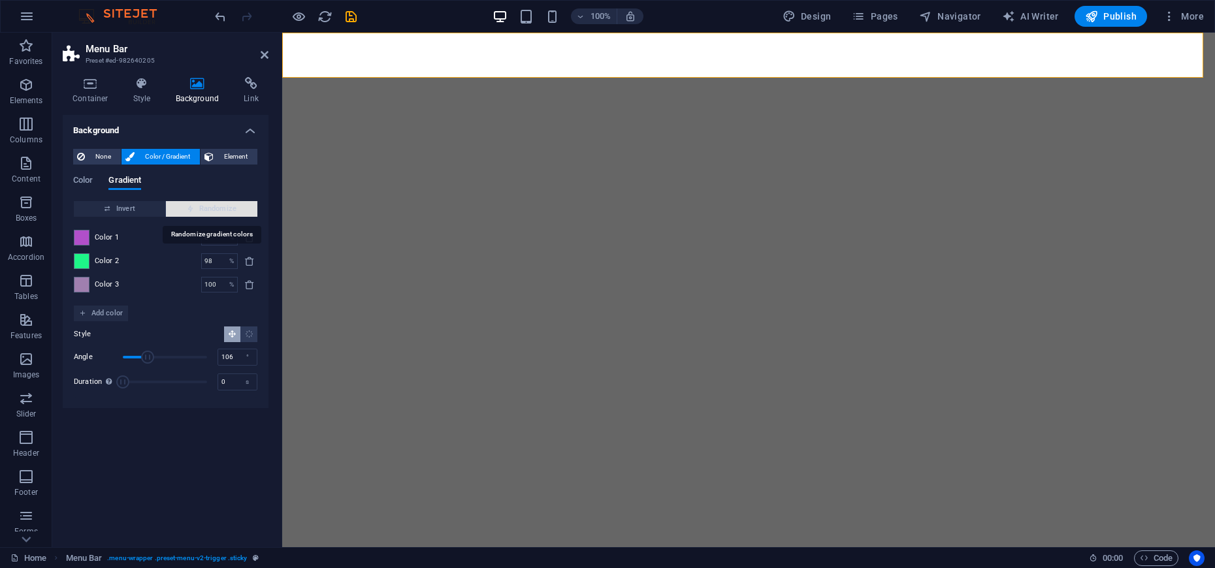
type input "22"
type input "13"
type input "85"
click at [237, 211] on span "Randomize" at bounding box center [211, 209] width 81 height 16
type input "100"
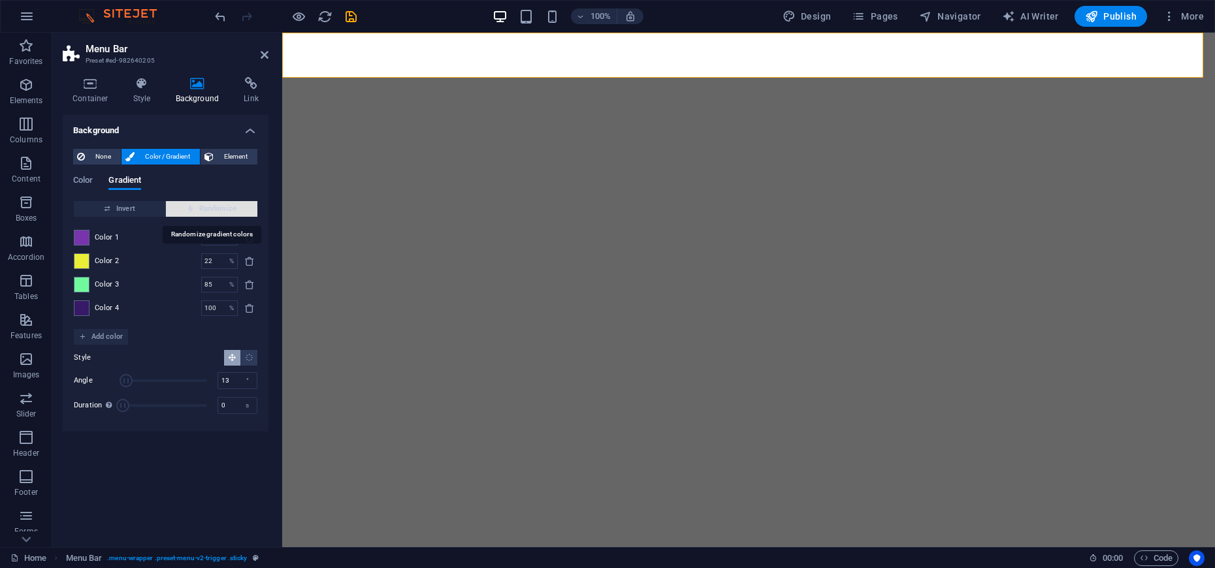
type input "119"
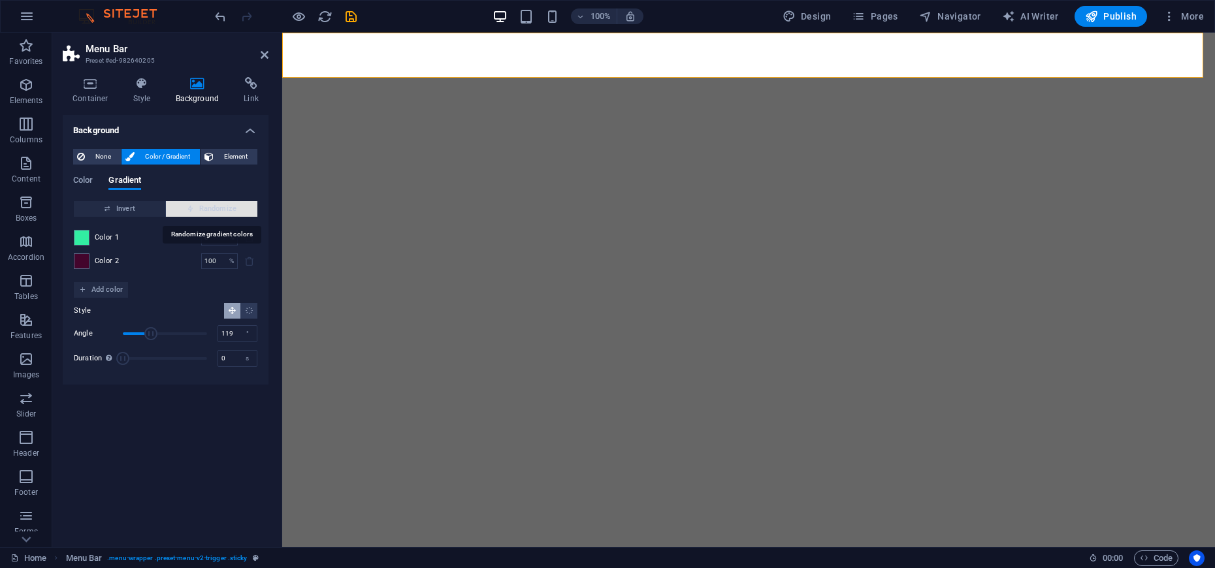
click at [237, 211] on span "Randomize" at bounding box center [211, 209] width 81 height 16
type input "26"
type input "113"
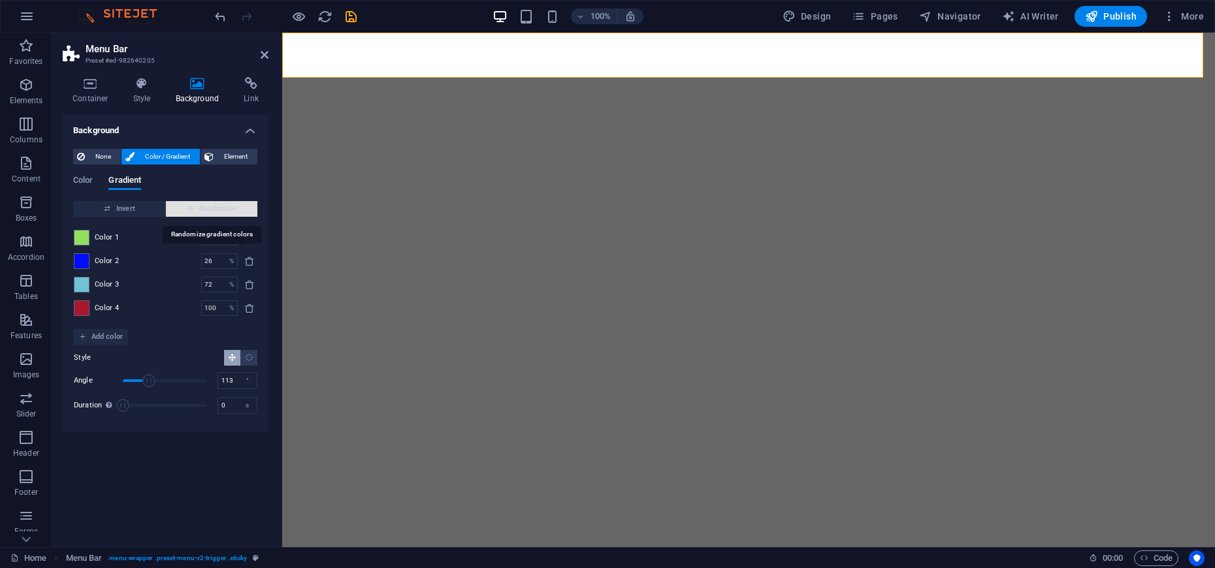
click at [237, 211] on span "Randomize" at bounding box center [211, 209] width 81 height 16
type input "89"
type input "298"
type input "100"
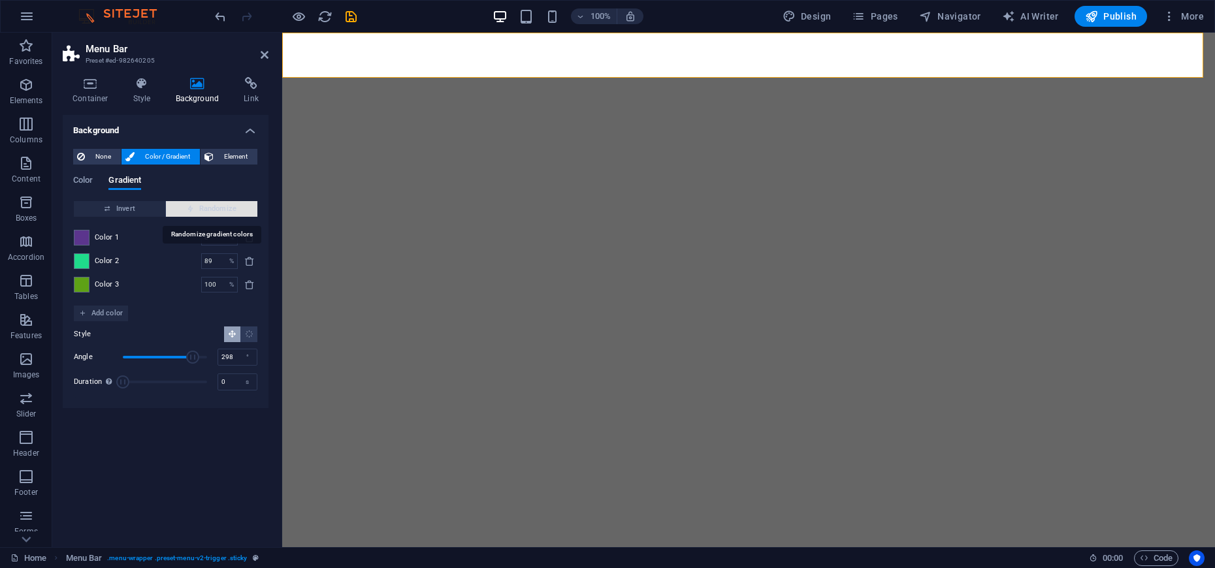
click at [237, 211] on span "Randomize" at bounding box center [211, 209] width 81 height 16
type input "5"
type input "301"
type input "94"
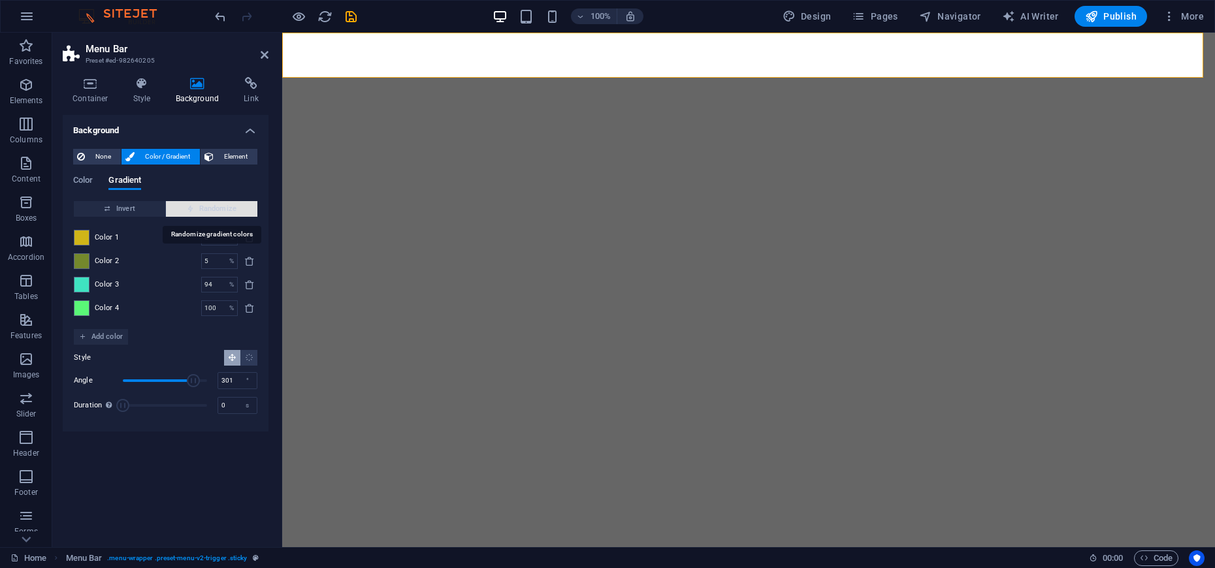
click at [237, 211] on span "Randomize" at bounding box center [211, 209] width 81 height 16
type input "100"
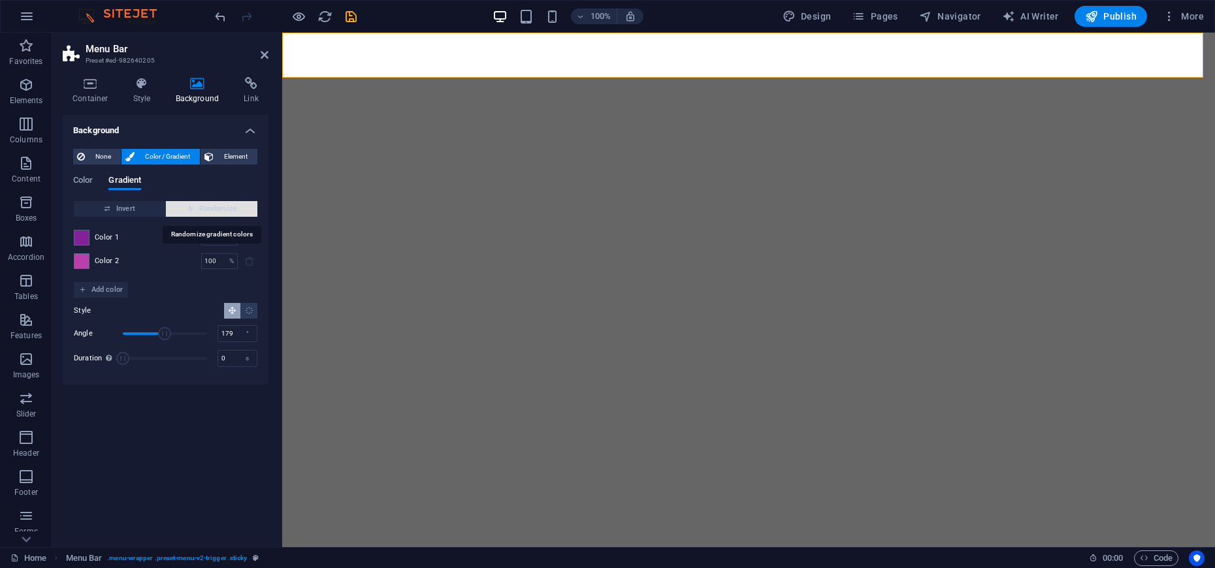
click at [237, 211] on span "Randomize" at bounding box center [211, 209] width 81 height 16
type input "265"
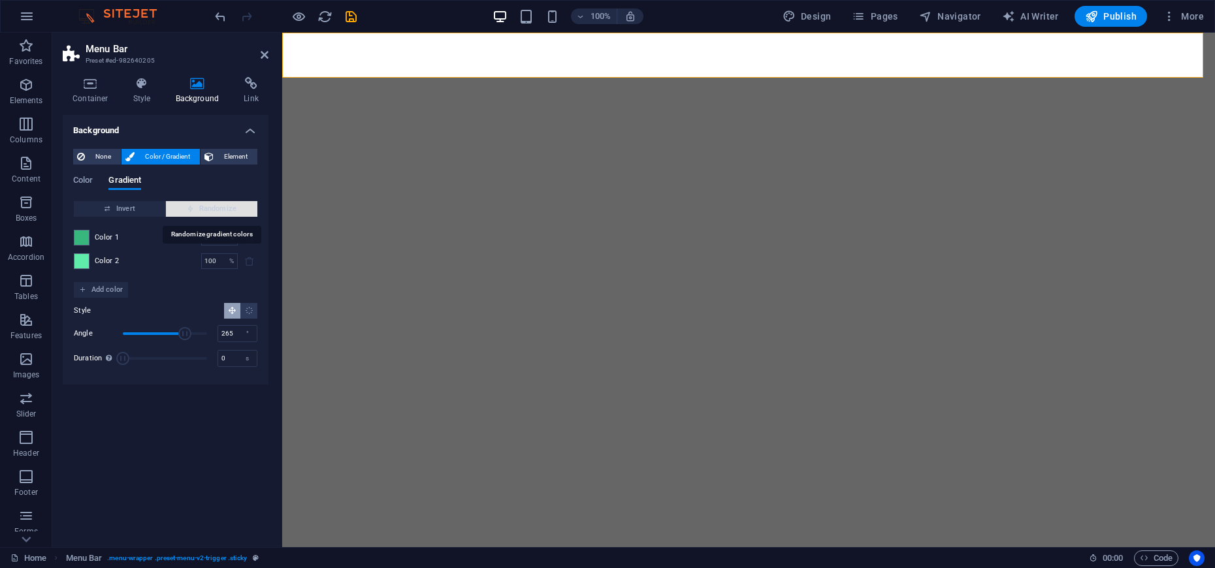
click at [237, 211] on span "Randomize" at bounding box center [211, 209] width 81 height 16
type input "5"
type input "331"
click at [237, 211] on span "Randomize" at bounding box center [211, 209] width 81 height 16
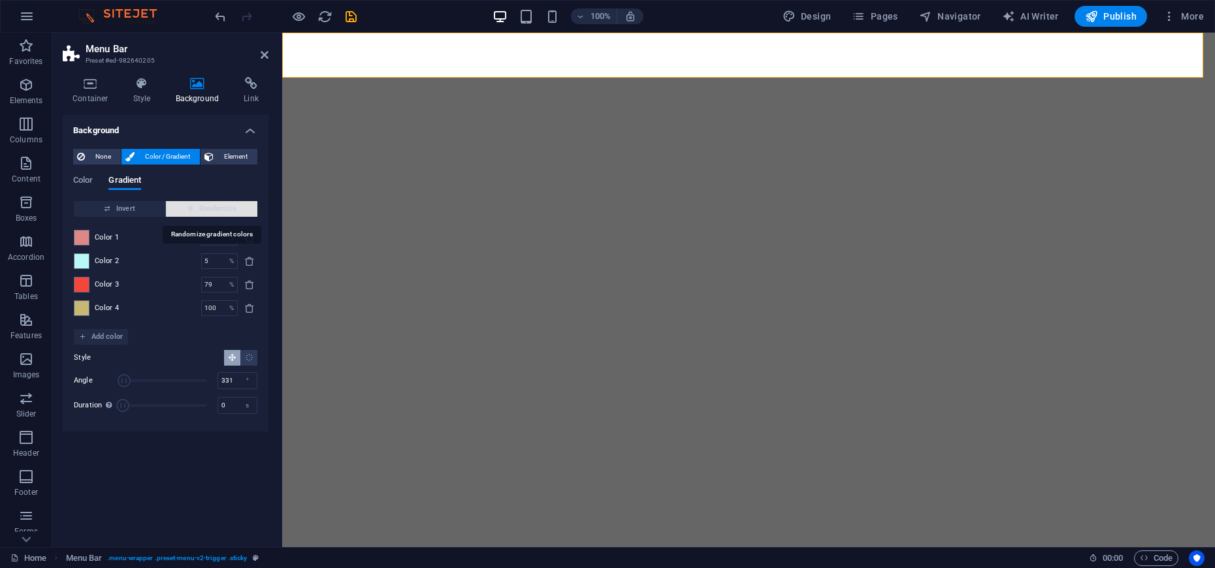
type input "26"
type input "6"
click at [237, 211] on span "Randomize" at bounding box center [211, 209] width 81 height 16
type input "100"
type input "97"
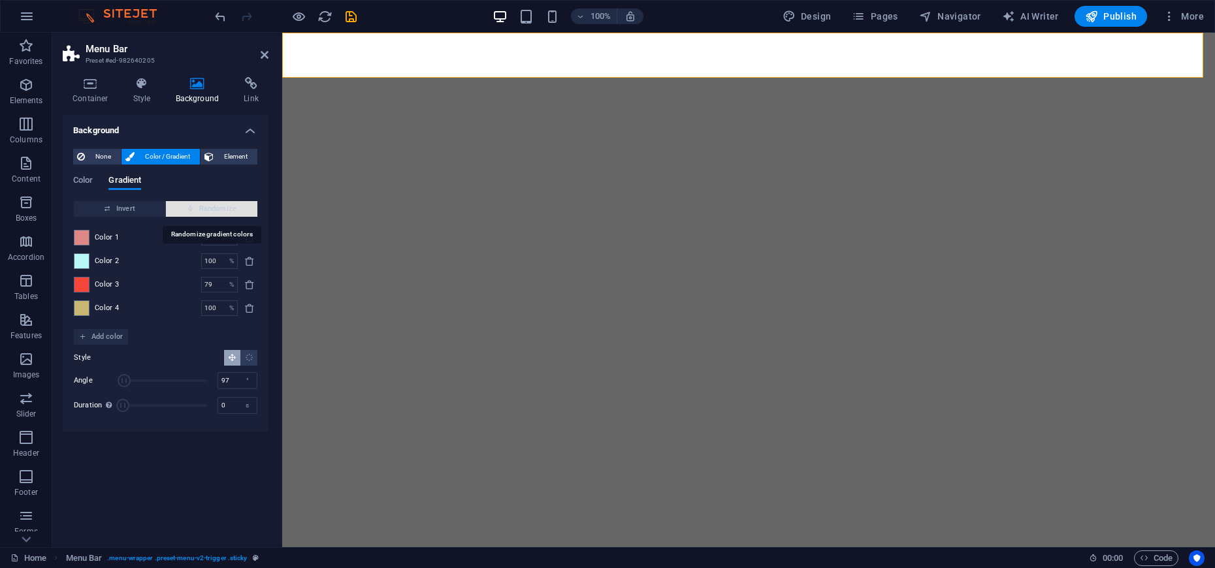
click at [237, 211] on span "Randomize" at bounding box center [211, 209] width 81 height 16
type input "56"
type input "9"
click at [237, 211] on span "Randomize" at bounding box center [211, 209] width 81 height 16
type input "100"
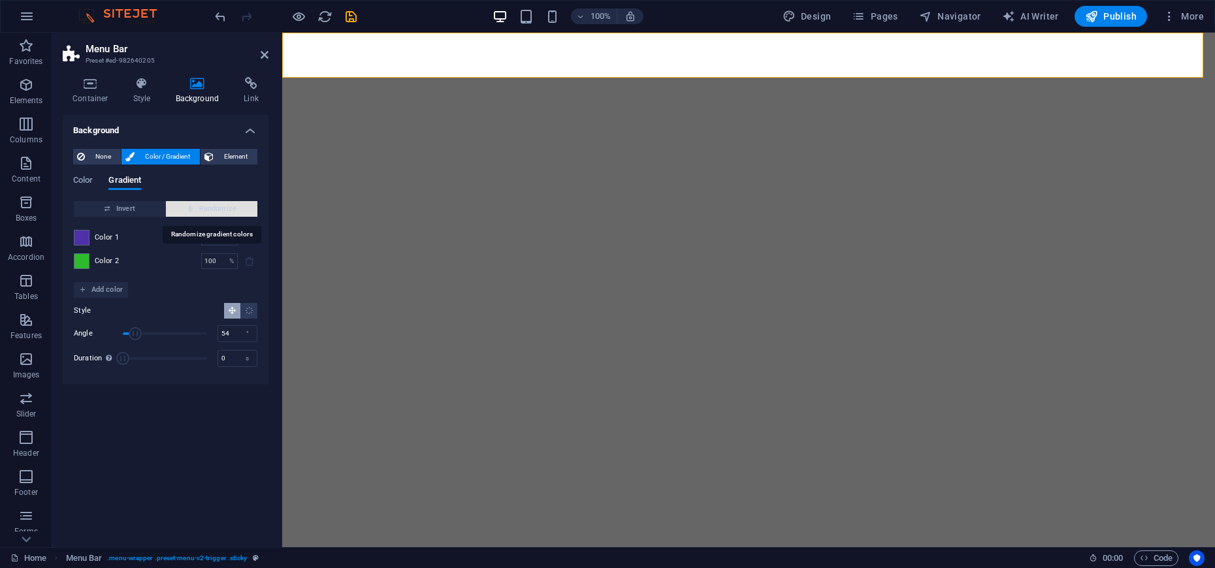
click at [237, 211] on span "Randomize" at bounding box center [211, 209] width 81 height 16
type input "341"
click at [237, 211] on span "Randomize" at bounding box center [211, 209] width 81 height 16
type input "24"
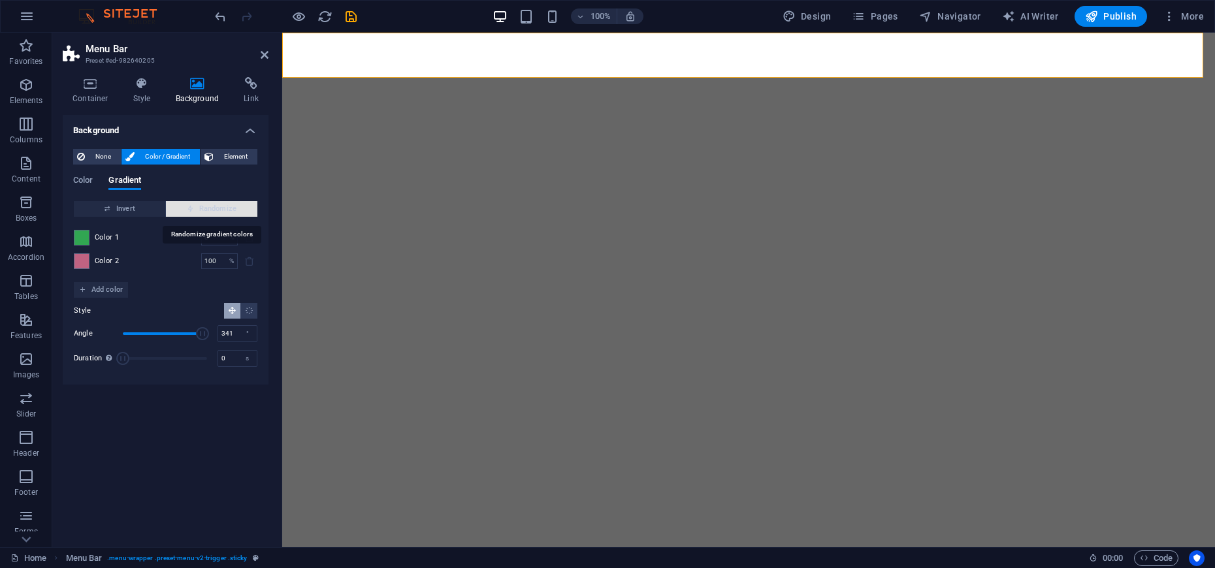
type input "42"
click at [237, 211] on span "Randomize" at bounding box center [211, 209] width 81 height 16
type input "100"
type input "349"
click at [237, 211] on span "Randomize" at bounding box center [211, 209] width 81 height 16
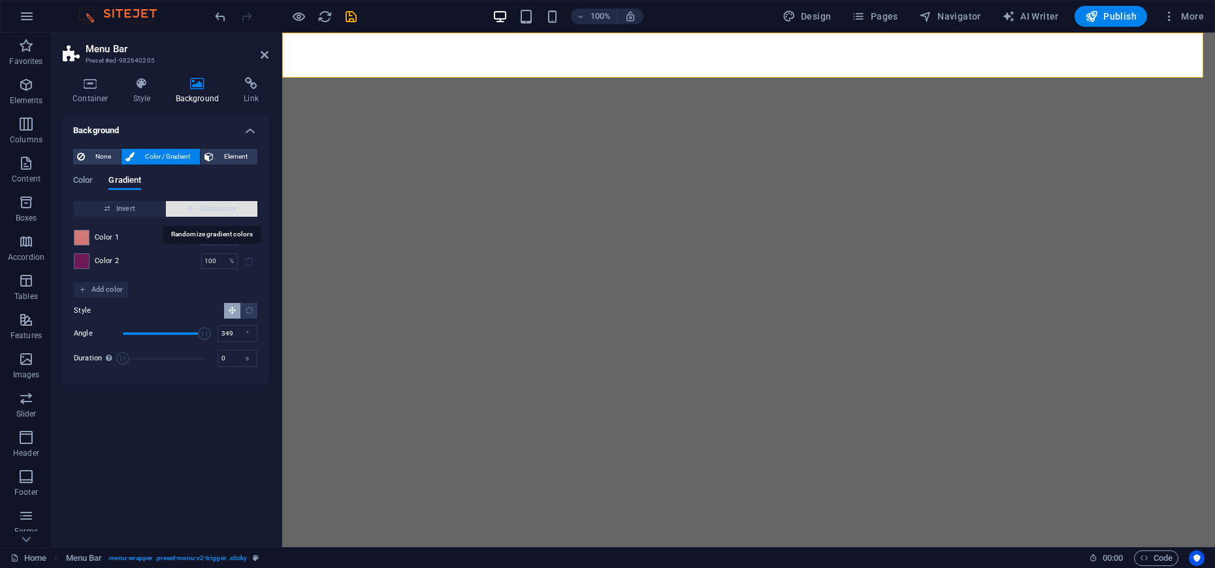
type input "18"
type input "115"
click at [237, 211] on span "Randomize" at bounding box center [211, 209] width 81 height 16
type input "74"
type input "29"
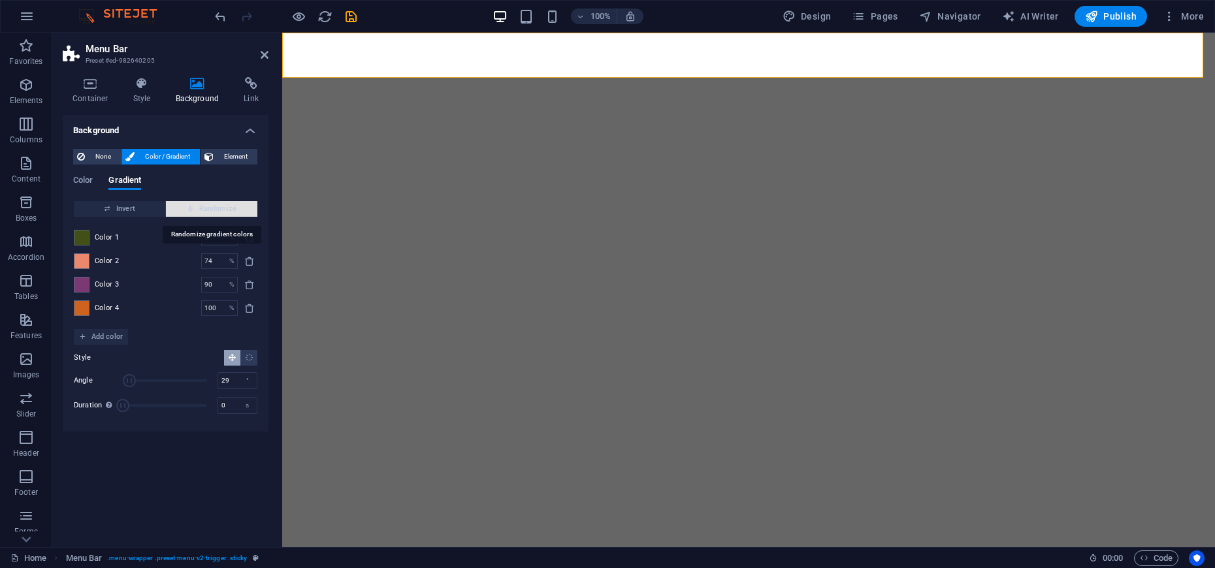
click at [237, 211] on span "Randomize" at bounding box center [211, 209] width 81 height 16
type input "55"
type input "155"
type input "100"
click at [237, 211] on span "Randomize" at bounding box center [211, 209] width 81 height 16
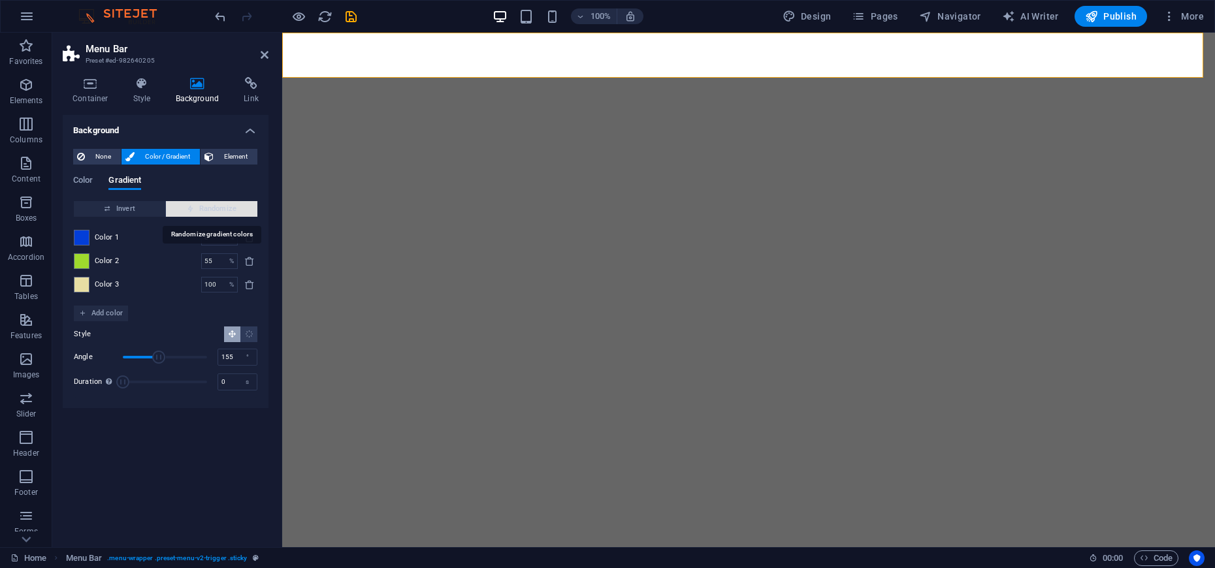
type input "100"
type input "142"
click at [237, 211] on span "Randomize" at bounding box center [211, 209] width 81 height 16
type input "22"
type input "267"
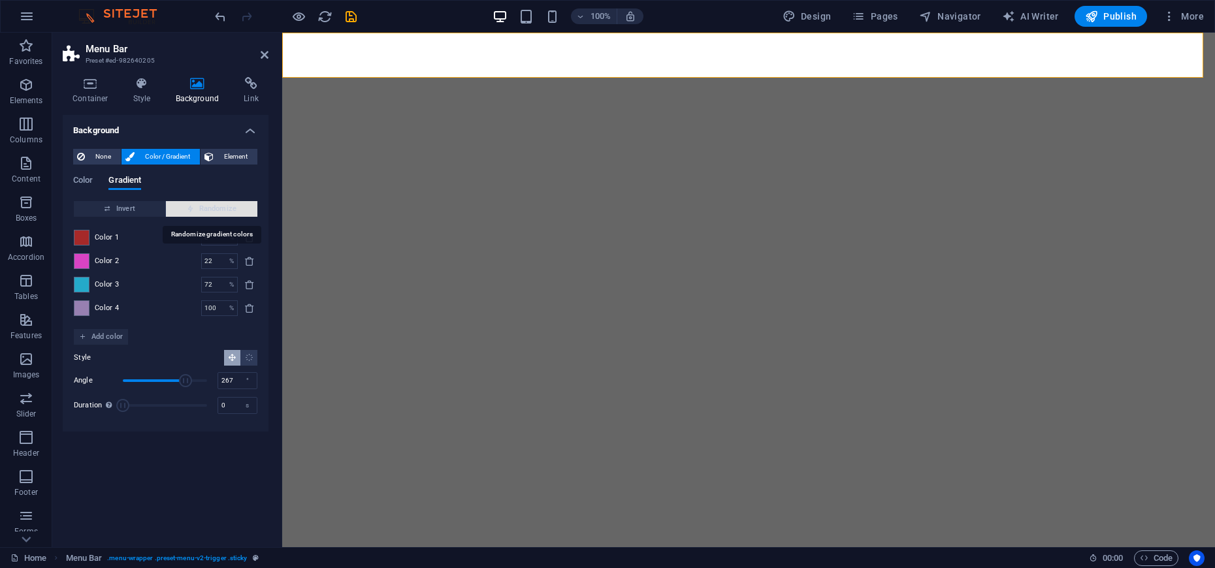
click at [237, 211] on span "Randomize" at bounding box center [211, 209] width 81 height 16
type input "59"
type input "149"
type input "96"
click at [237, 211] on span "Randomize" at bounding box center [211, 209] width 81 height 16
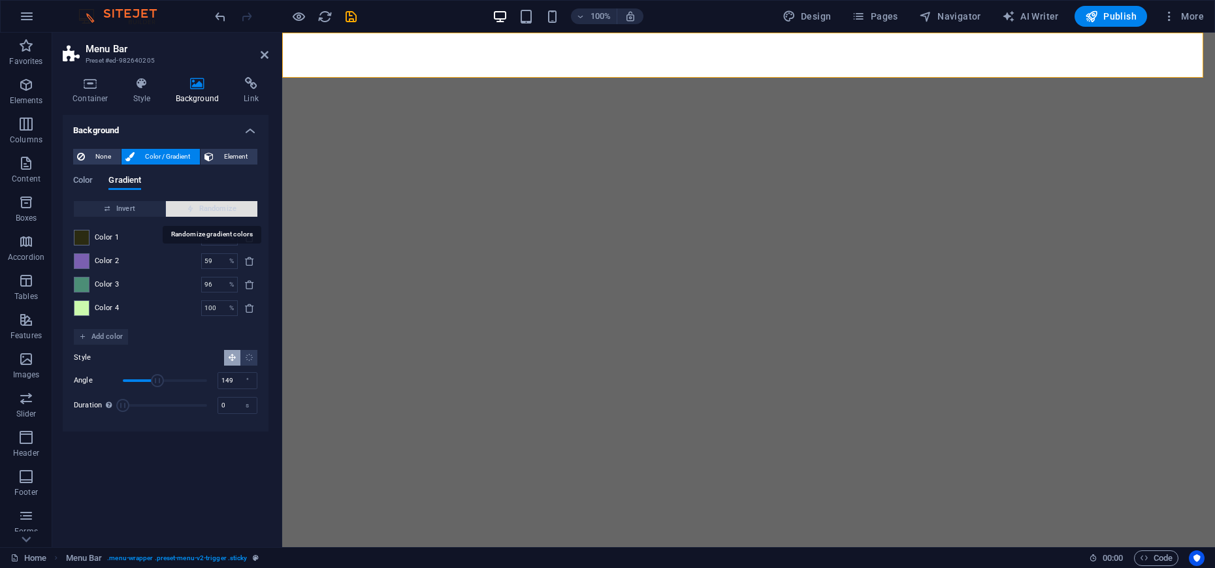
type input "11"
type input "77"
type input "16"
click at [237, 211] on span "Randomize" at bounding box center [211, 209] width 81 height 16
type input "63"
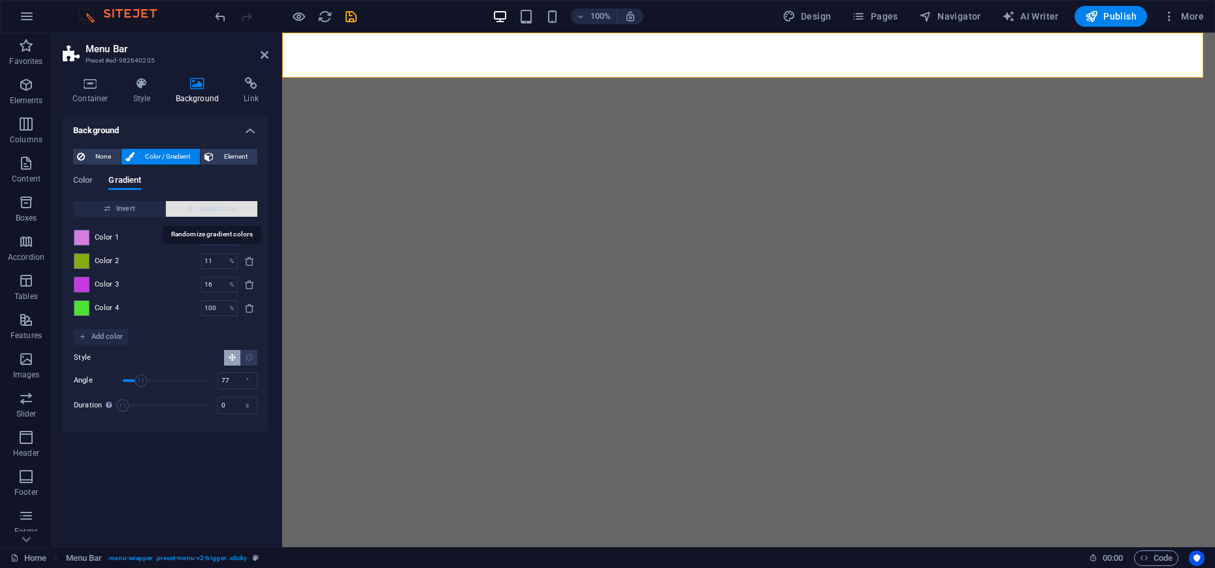
type input "296"
type input "92"
click at [237, 211] on span "Randomize" at bounding box center [211, 209] width 81 height 16
type input "100"
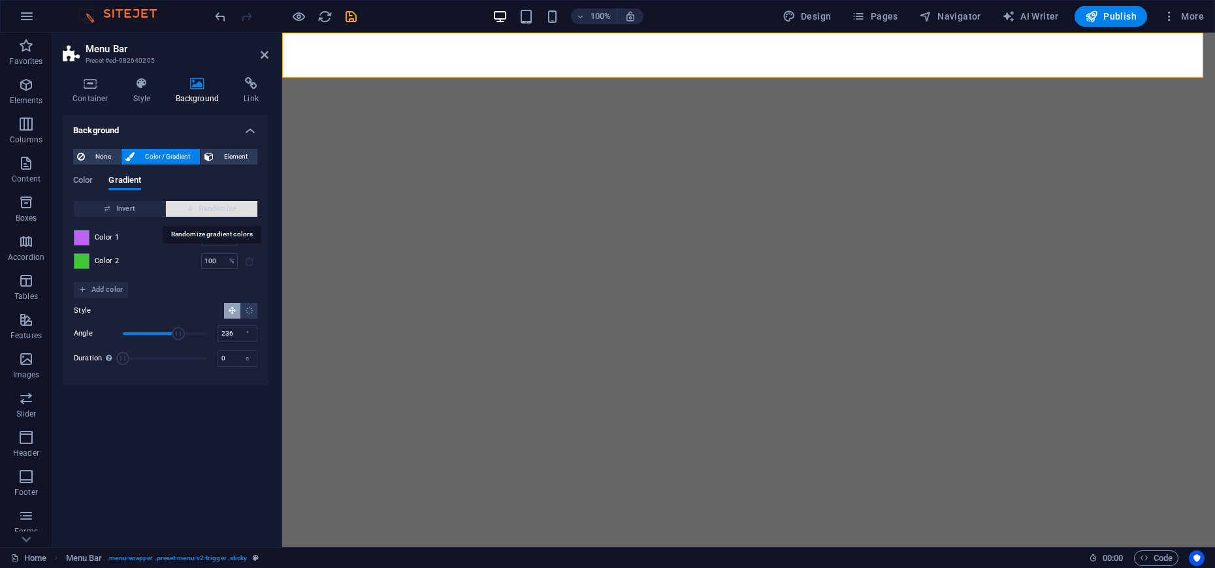
click at [237, 211] on span "Randomize" at bounding box center [211, 209] width 81 height 16
type input "176"
click at [237, 211] on span "Randomize" at bounding box center [211, 209] width 81 height 16
type input "19"
type input "73"
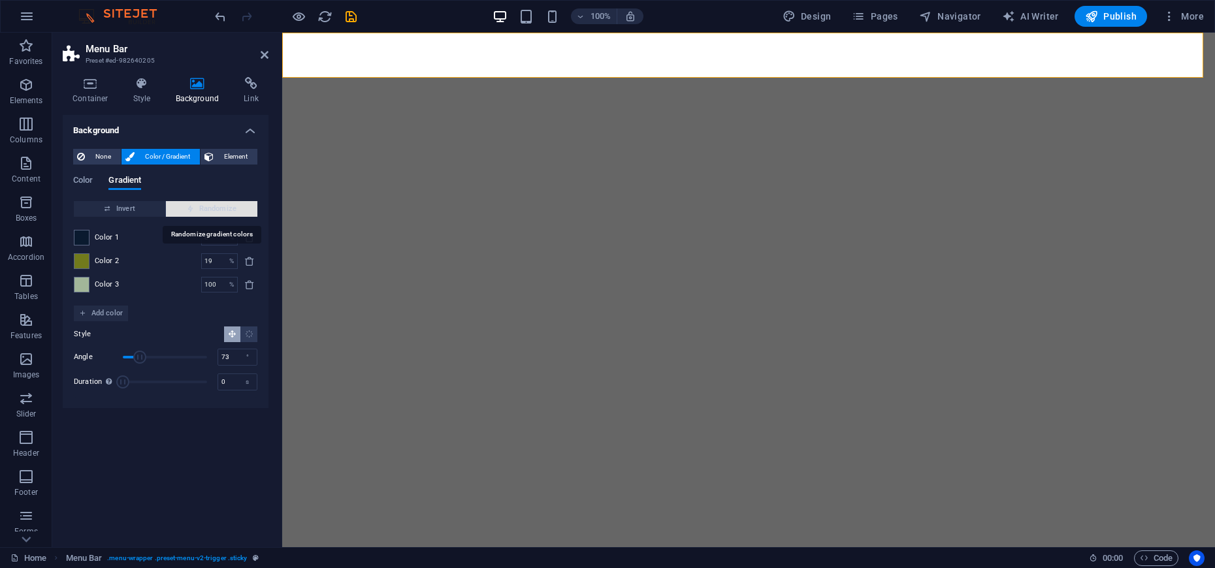
click at [237, 211] on span "Randomize" at bounding box center [211, 209] width 81 height 16
type input "100"
type input "319"
click at [237, 211] on span "Randomize" at bounding box center [211, 209] width 81 height 16
type input "60"
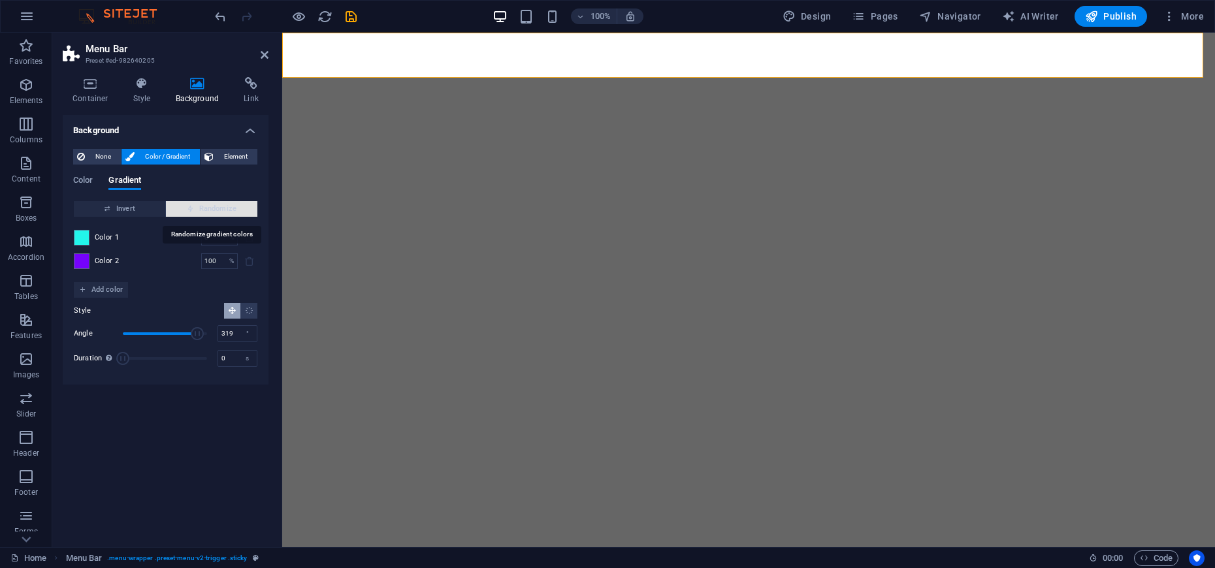
type input "97"
click at [237, 211] on span "Randomize" at bounding box center [211, 209] width 81 height 16
type input "100"
type input "64"
click at [237, 211] on span "Randomize" at bounding box center [211, 209] width 81 height 16
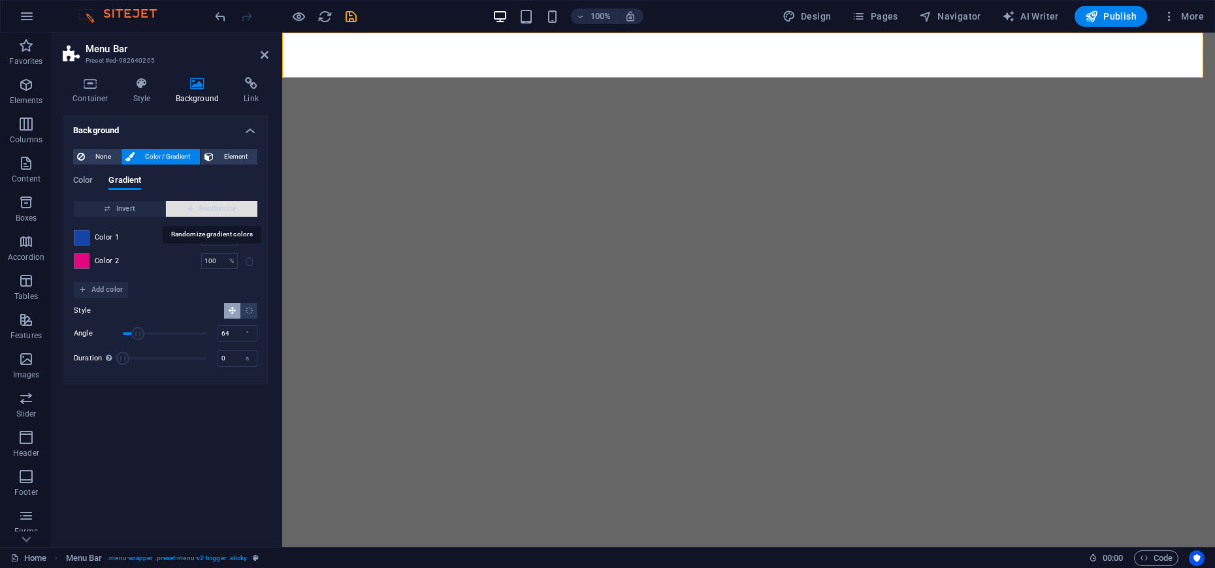
type input "3"
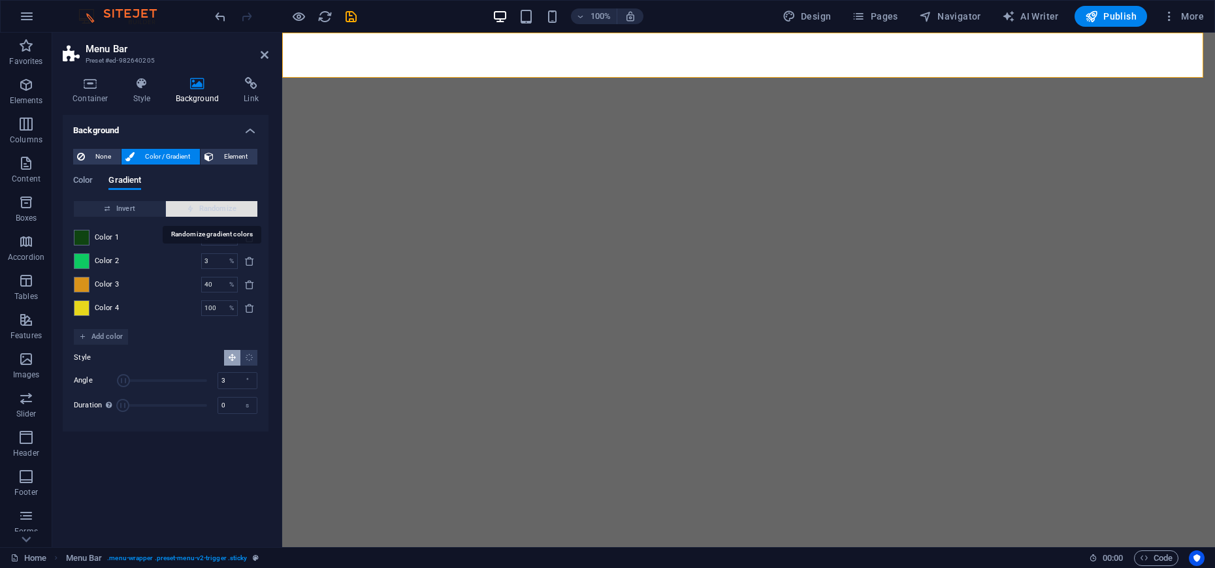
click at [237, 211] on span "Randomize" at bounding box center [211, 209] width 81 height 16
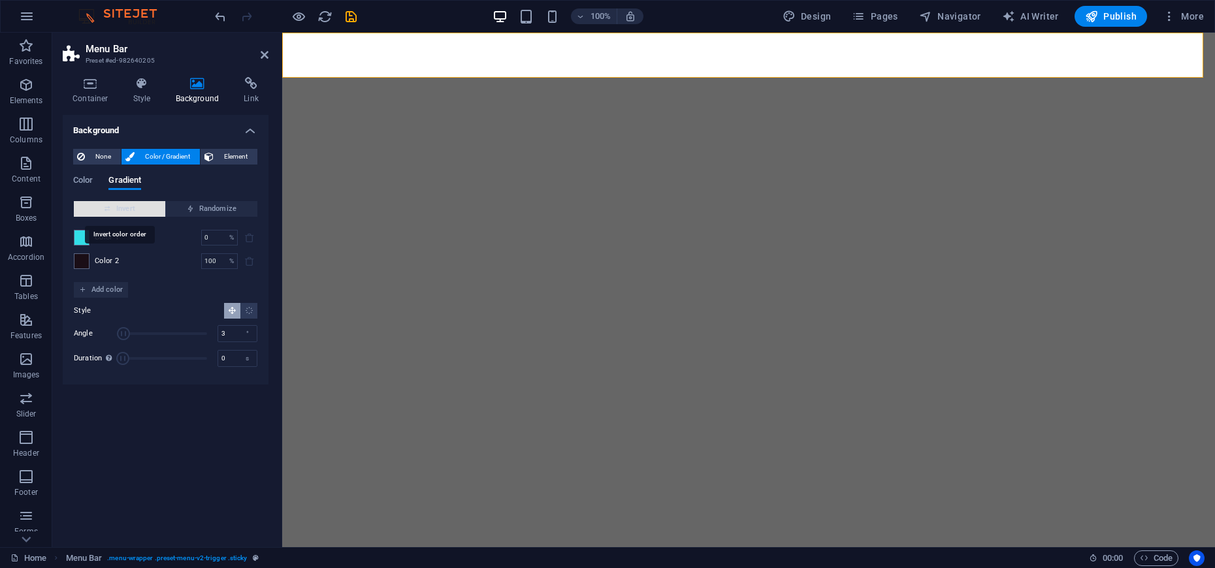
click at [138, 207] on span "Invert" at bounding box center [119, 209] width 81 height 16
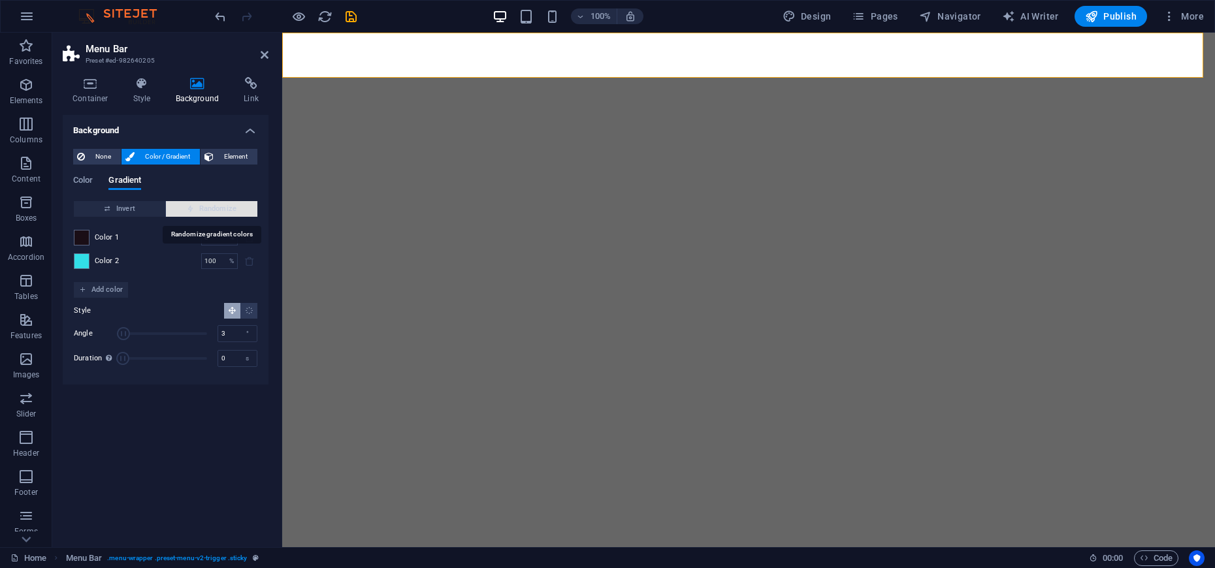
click at [195, 212] on span "Randomize" at bounding box center [211, 209] width 81 height 16
type input "56"
type input "173"
click at [225, 212] on span "Randomize" at bounding box center [211, 209] width 81 height 16
type input "24"
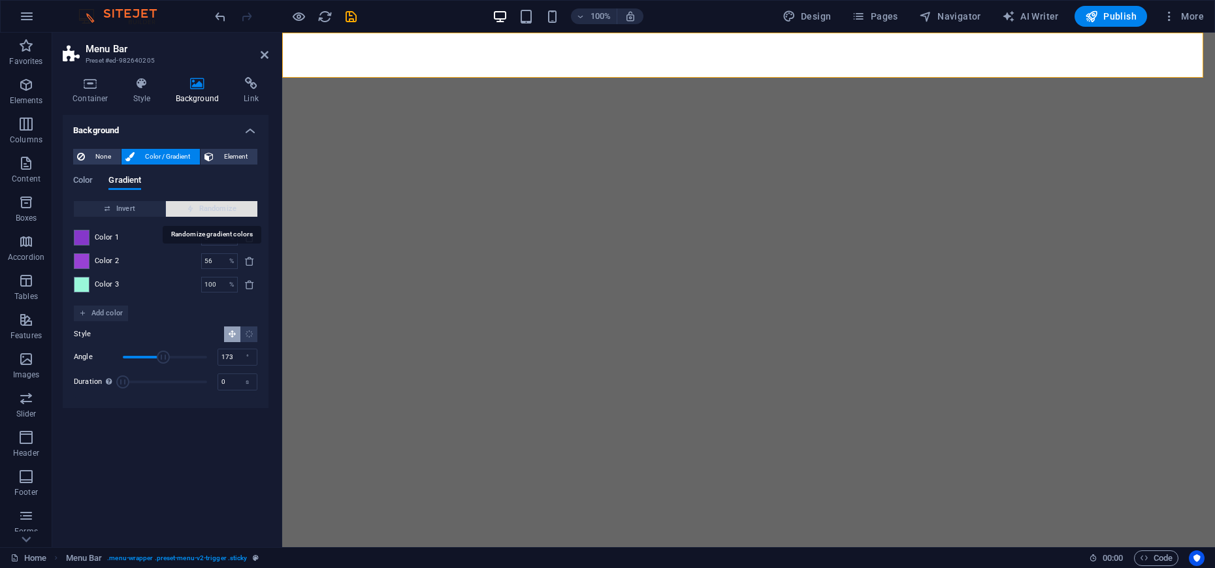
type input "135"
type input "79"
click at [225, 212] on span "Randomize" at bounding box center [211, 209] width 81 height 16
type input "16"
type input "325"
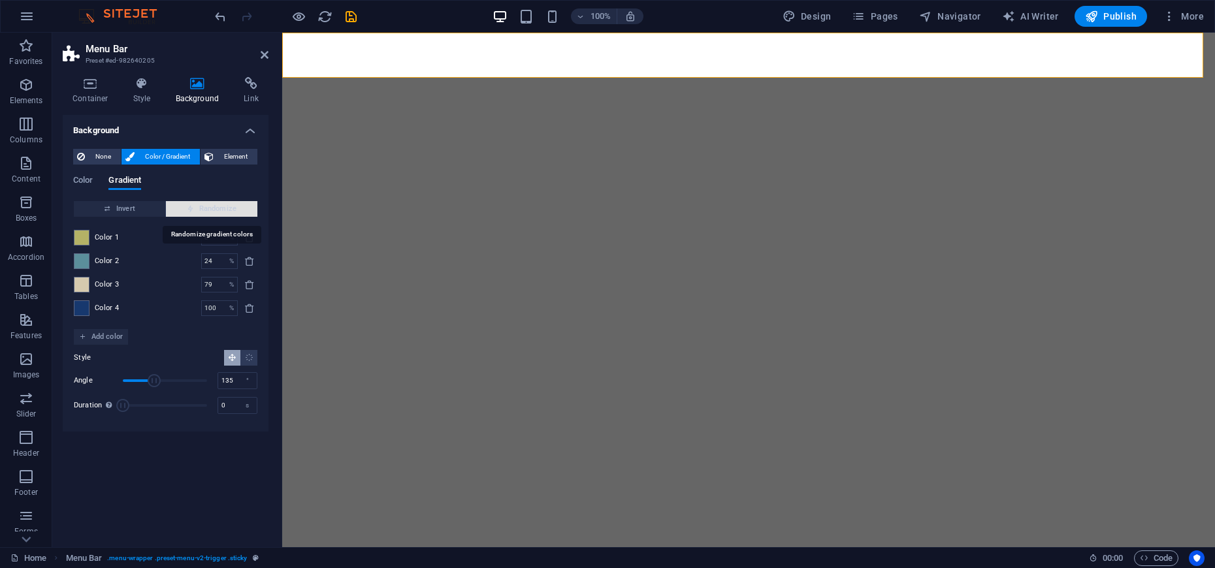
type input "100"
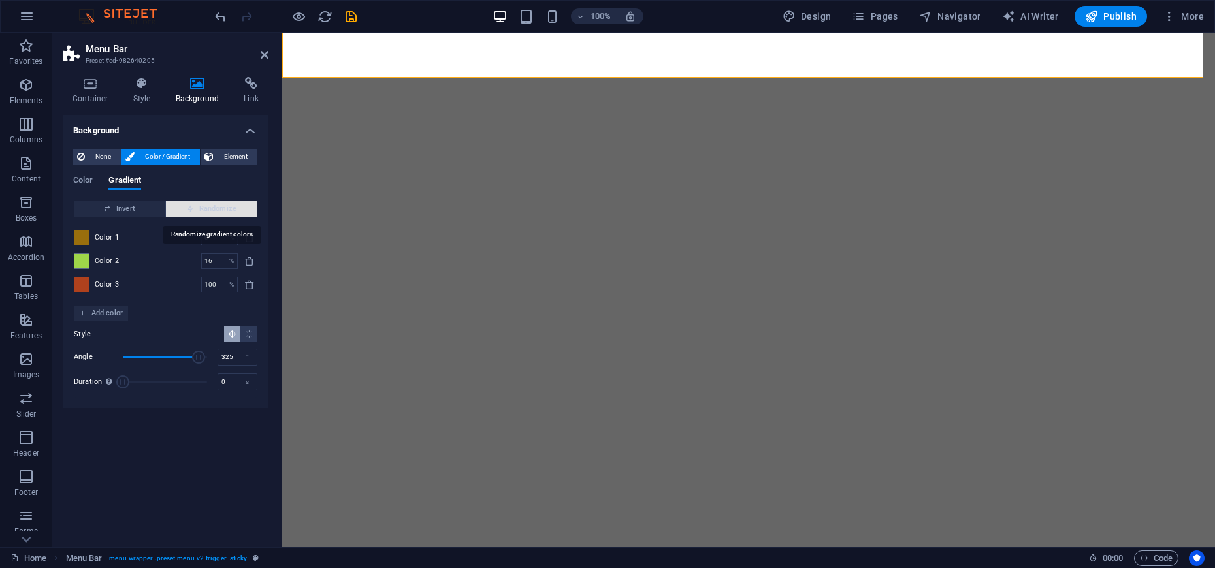
click at [225, 212] on span "Randomize" at bounding box center [211, 209] width 81 height 16
type input "15"
type input "287"
type input "68"
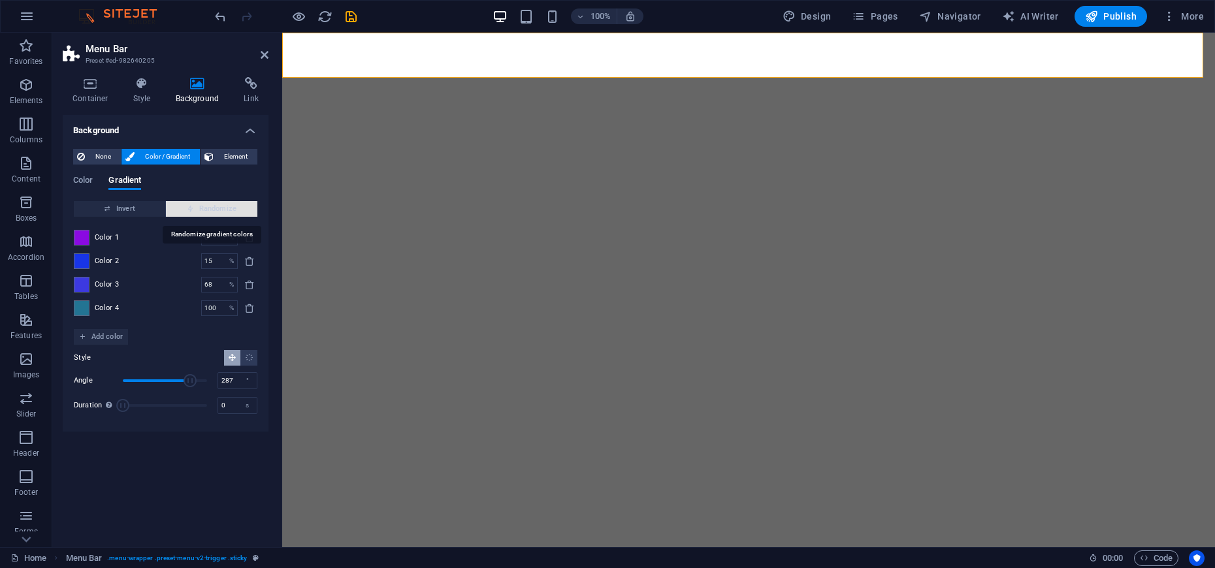
click at [225, 212] on span "Randomize" at bounding box center [211, 209] width 81 height 16
type input "75"
type input "349"
type input "95"
click at [225, 212] on span "Randomize" at bounding box center [211, 209] width 81 height 16
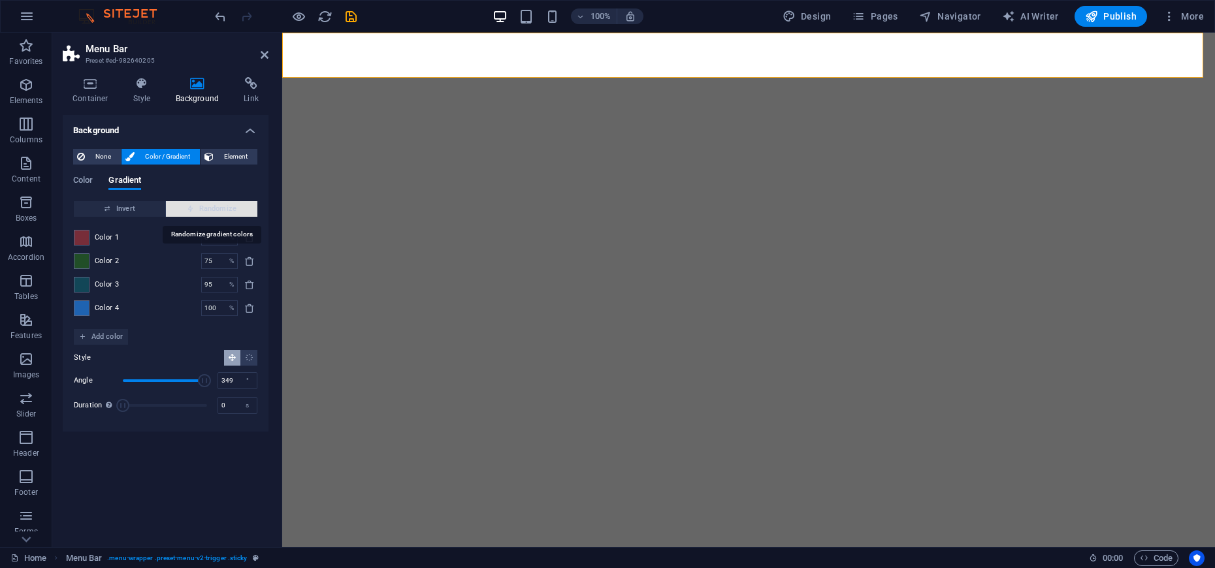
type input "100"
type input "201"
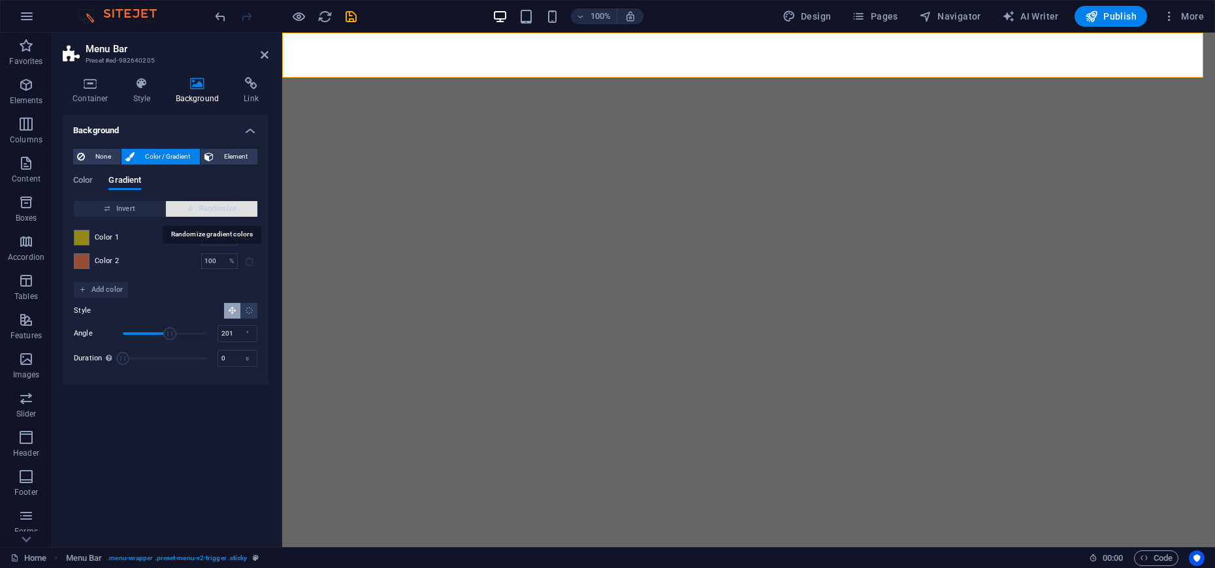
click at [225, 212] on span "Randomize" at bounding box center [211, 209] width 81 height 16
type input "40"
type input "31"
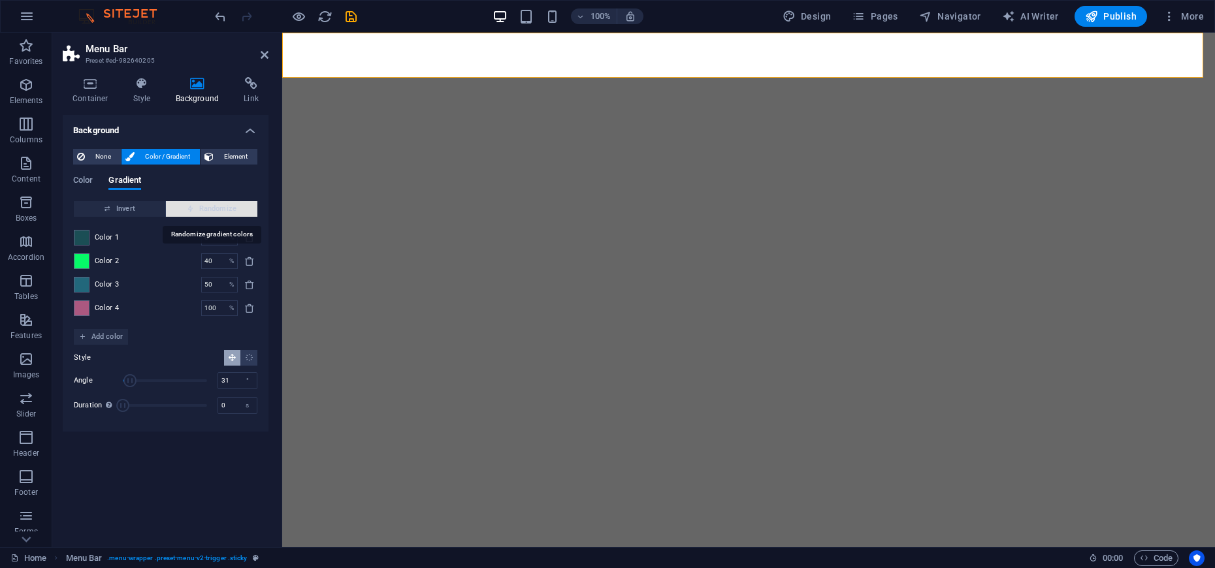
click at [225, 212] on span "Randomize" at bounding box center [211, 209] width 81 height 16
type input "14"
type input "155"
type input "42"
click at [225, 212] on span "Randomize" at bounding box center [211, 209] width 81 height 16
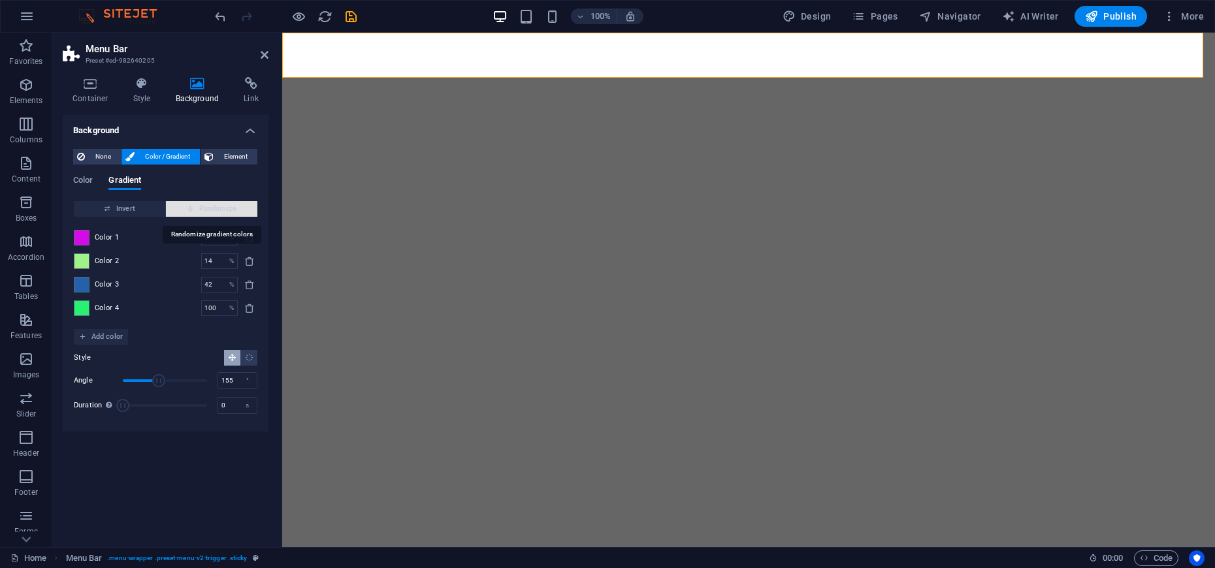
type input "74"
type input "130"
type input "100"
click at [225, 212] on span "Randomize" at bounding box center [211, 209] width 81 height 16
type input "100"
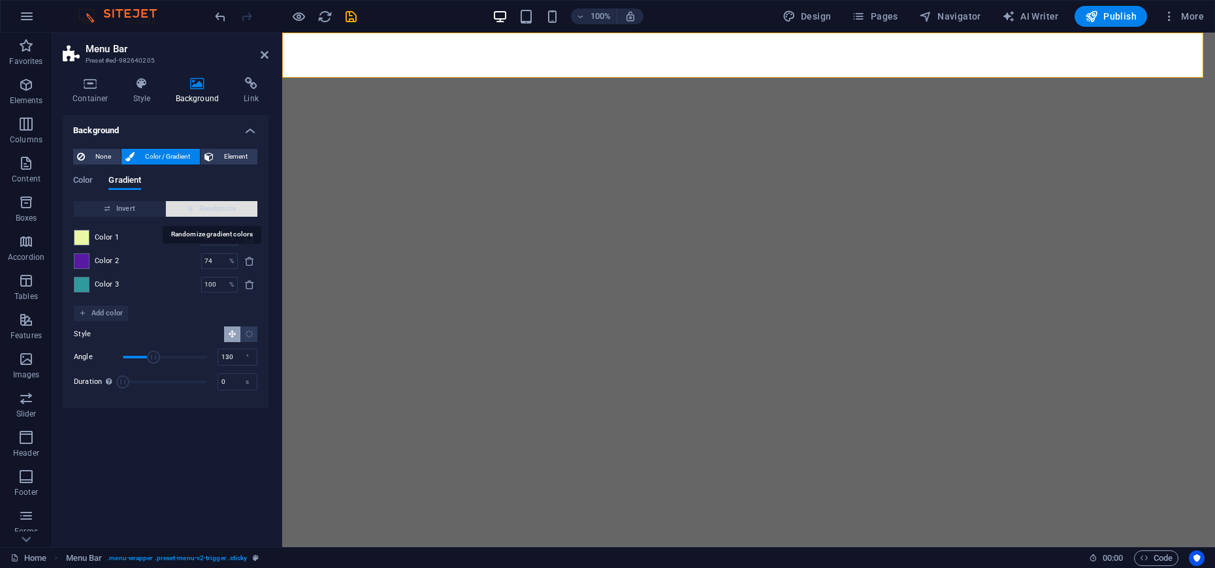
type input "197"
type input "74"
type input "130"
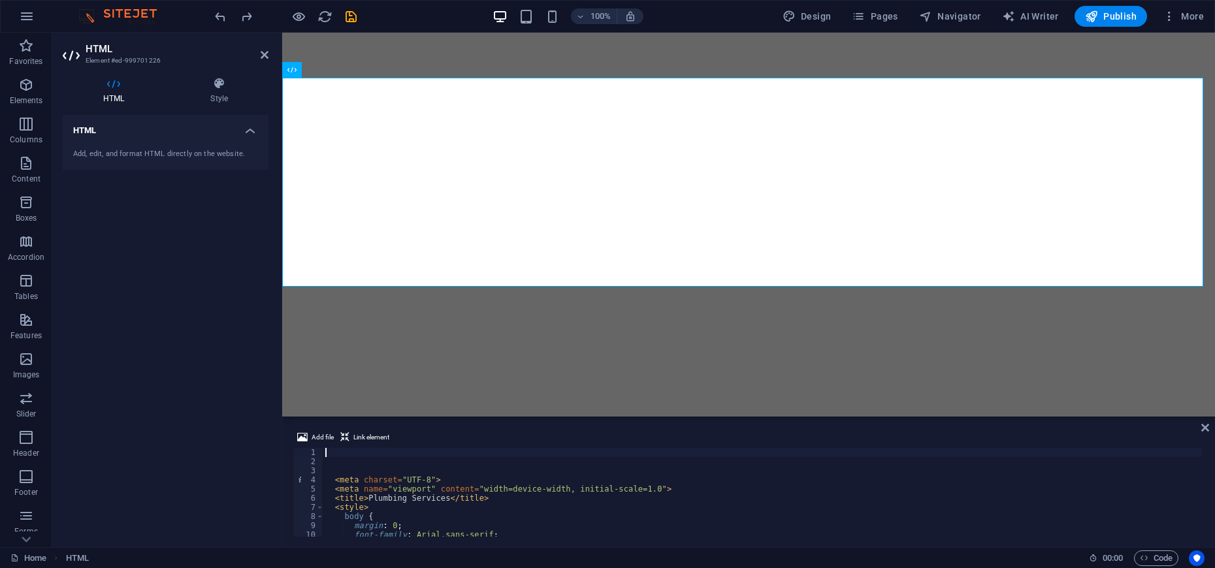
click at [273, 56] on aside "HTML Element #ed-999701226 HTML Style HTML Add, edit, and format HTML directly …" at bounding box center [167, 290] width 230 height 515
click at [267, 55] on icon at bounding box center [265, 55] width 8 height 10
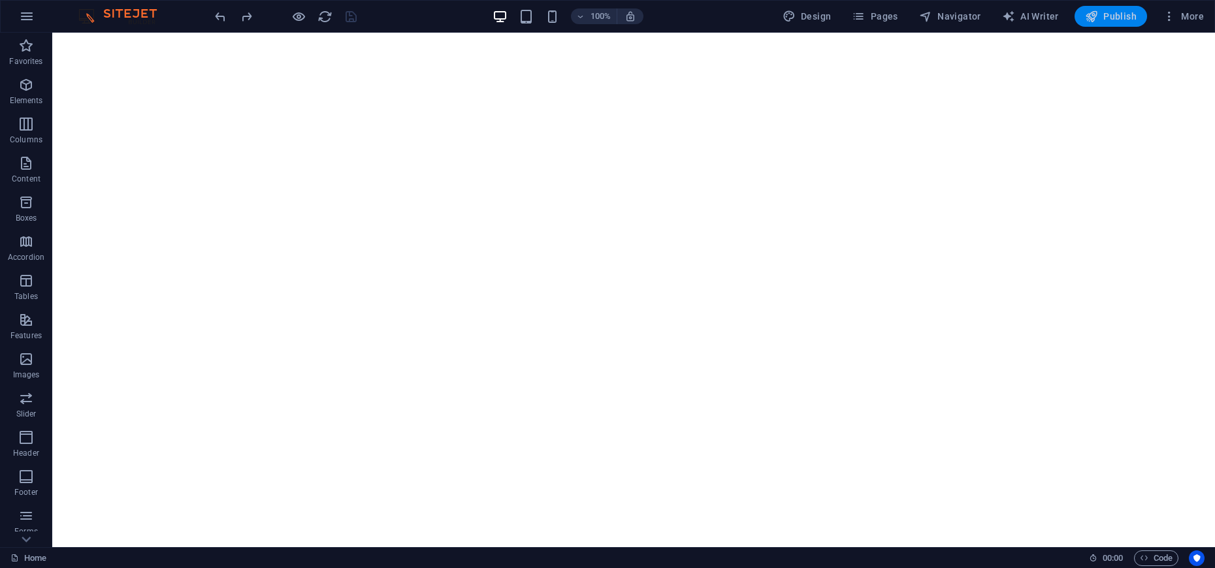
click at [1092, 15] on icon "button" at bounding box center [1091, 16] width 13 height 13
